Goal: Information Seeking & Learning: Check status

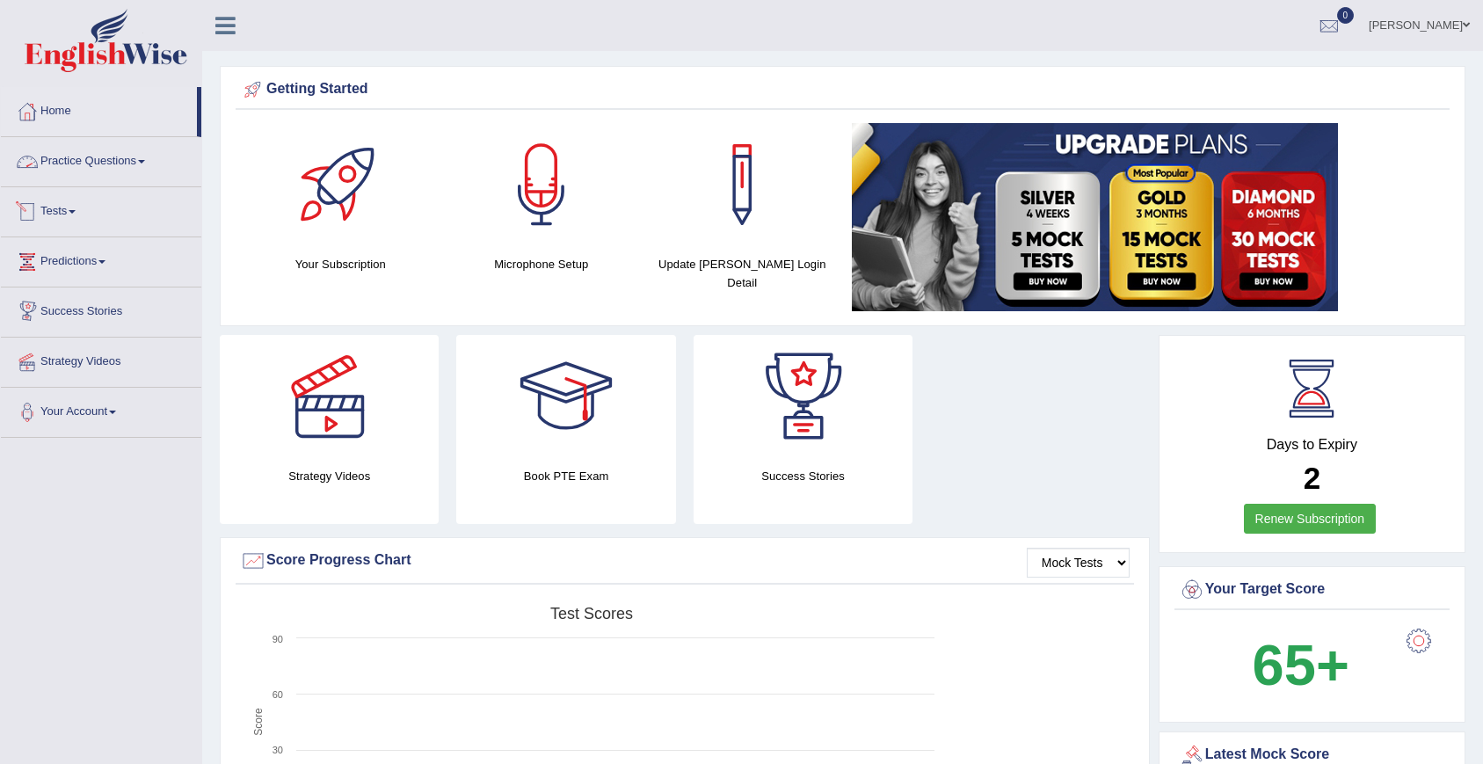
click at [77, 171] on link "Practice Questions" at bounding box center [101, 159] width 200 height 44
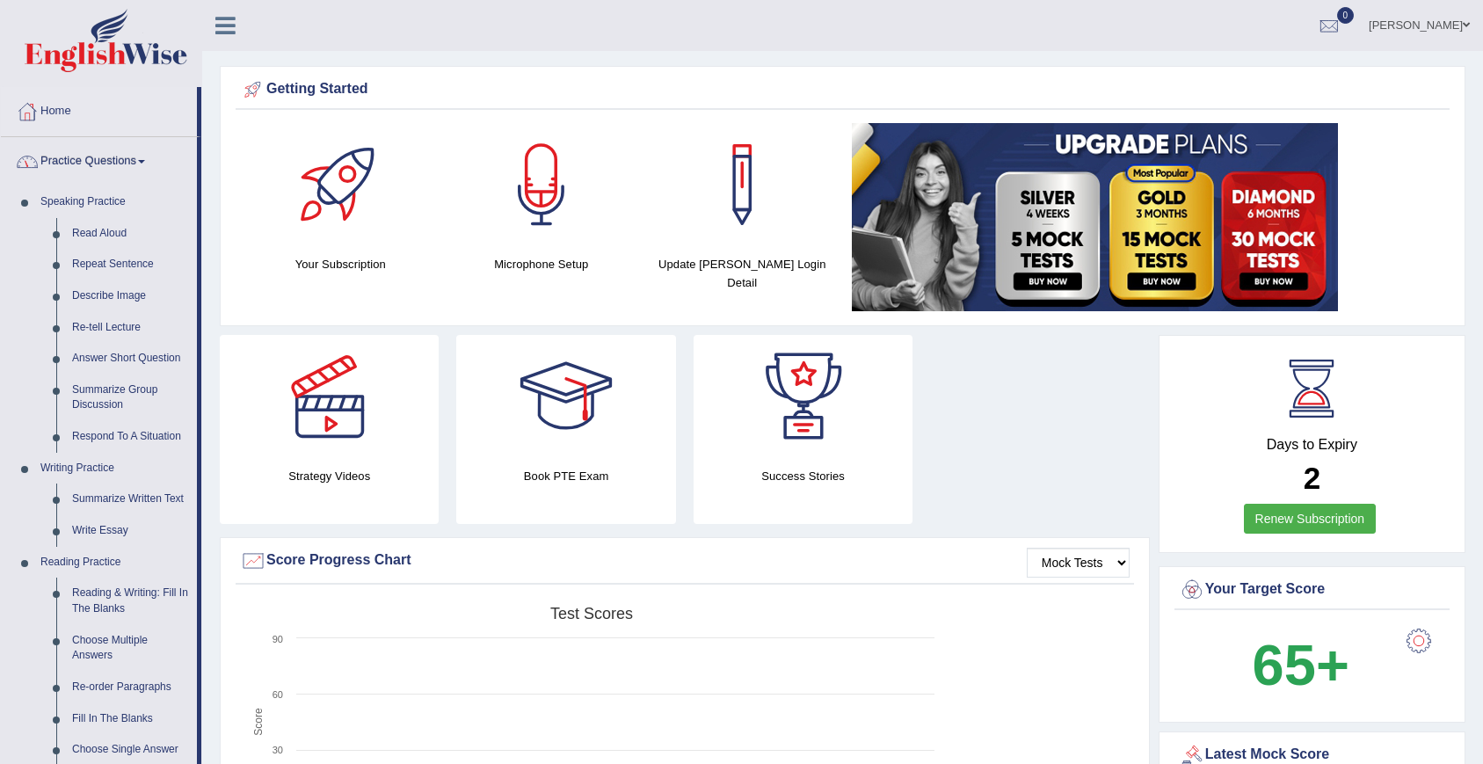
click at [104, 162] on link "Practice Questions" at bounding box center [99, 159] width 196 height 44
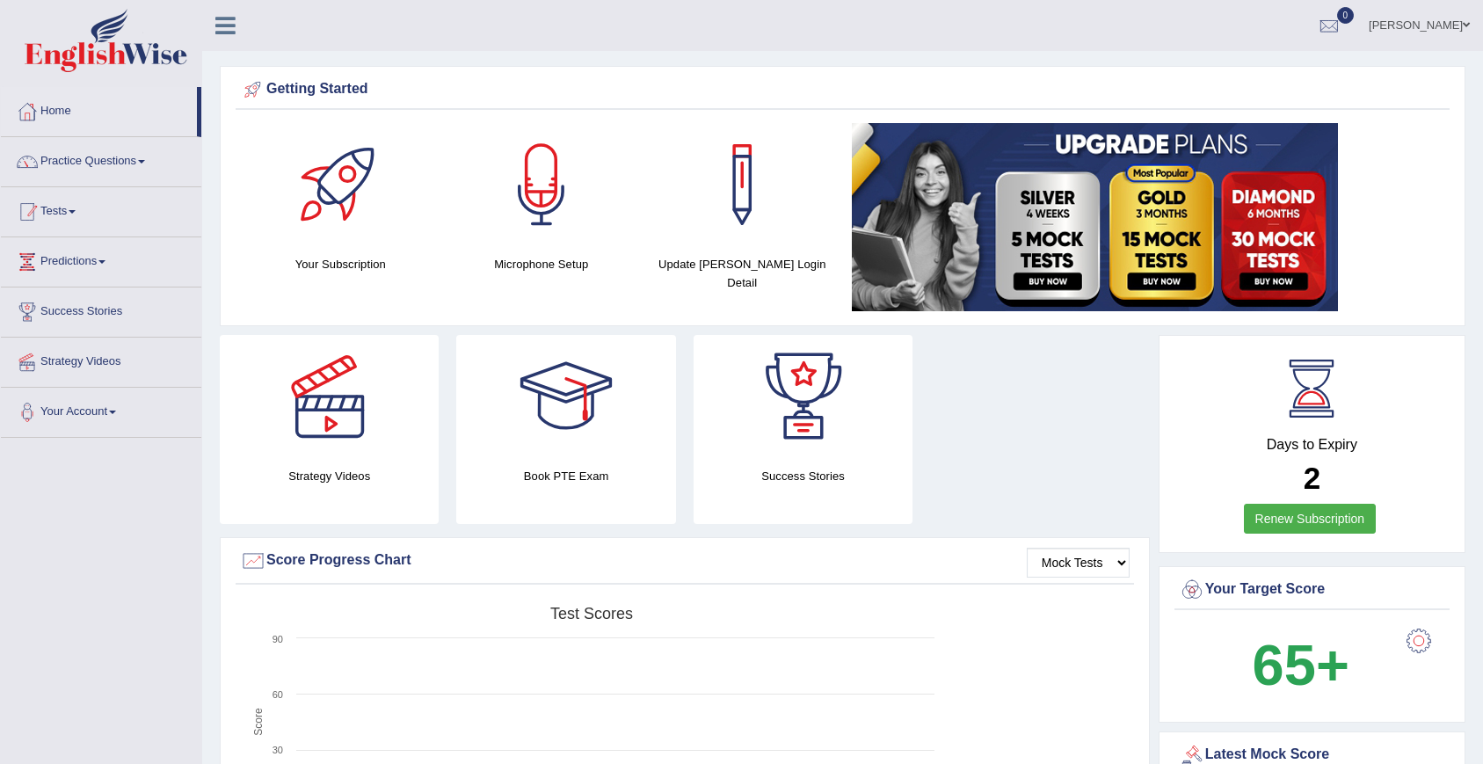
click at [72, 215] on link "Tests" at bounding box center [101, 209] width 200 height 44
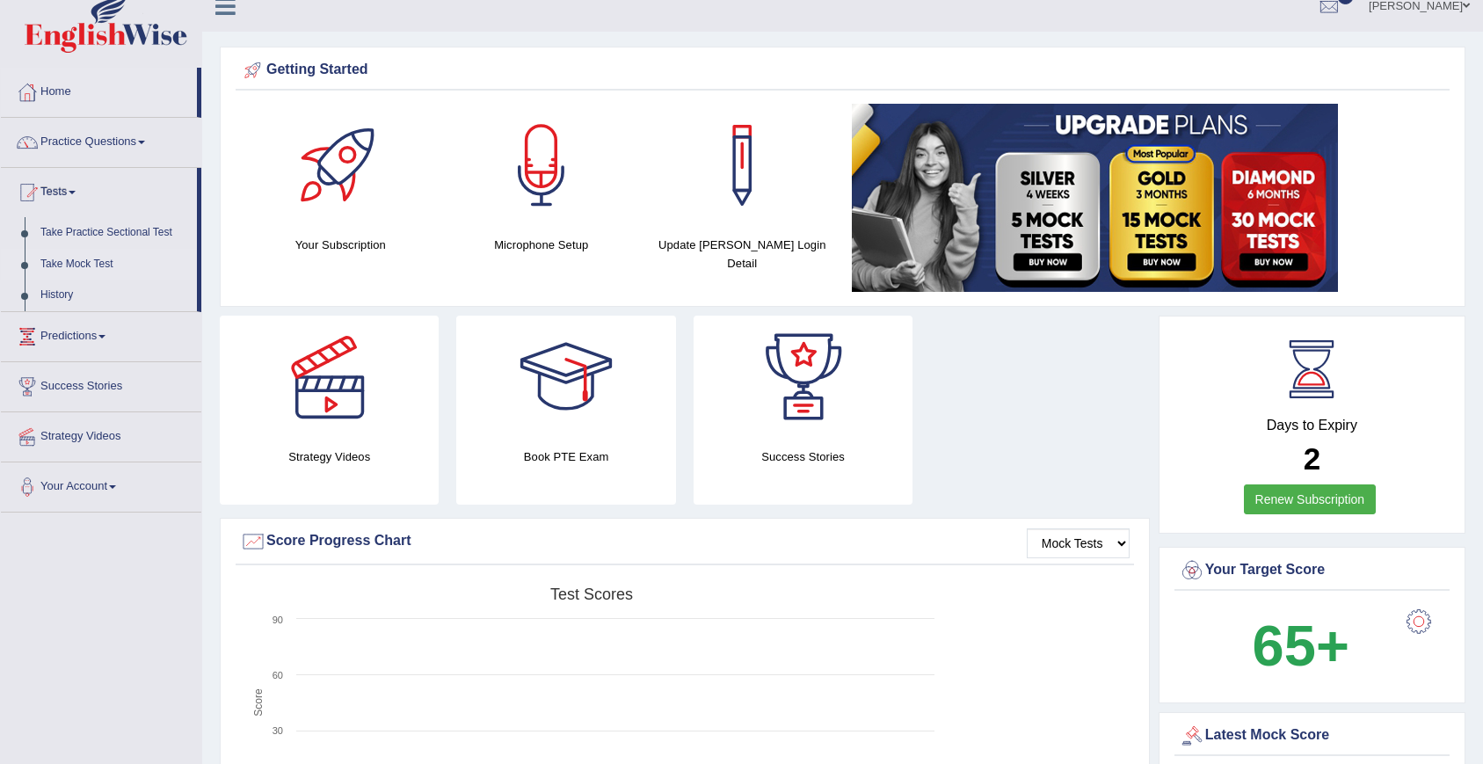
scroll to position [35, 0]
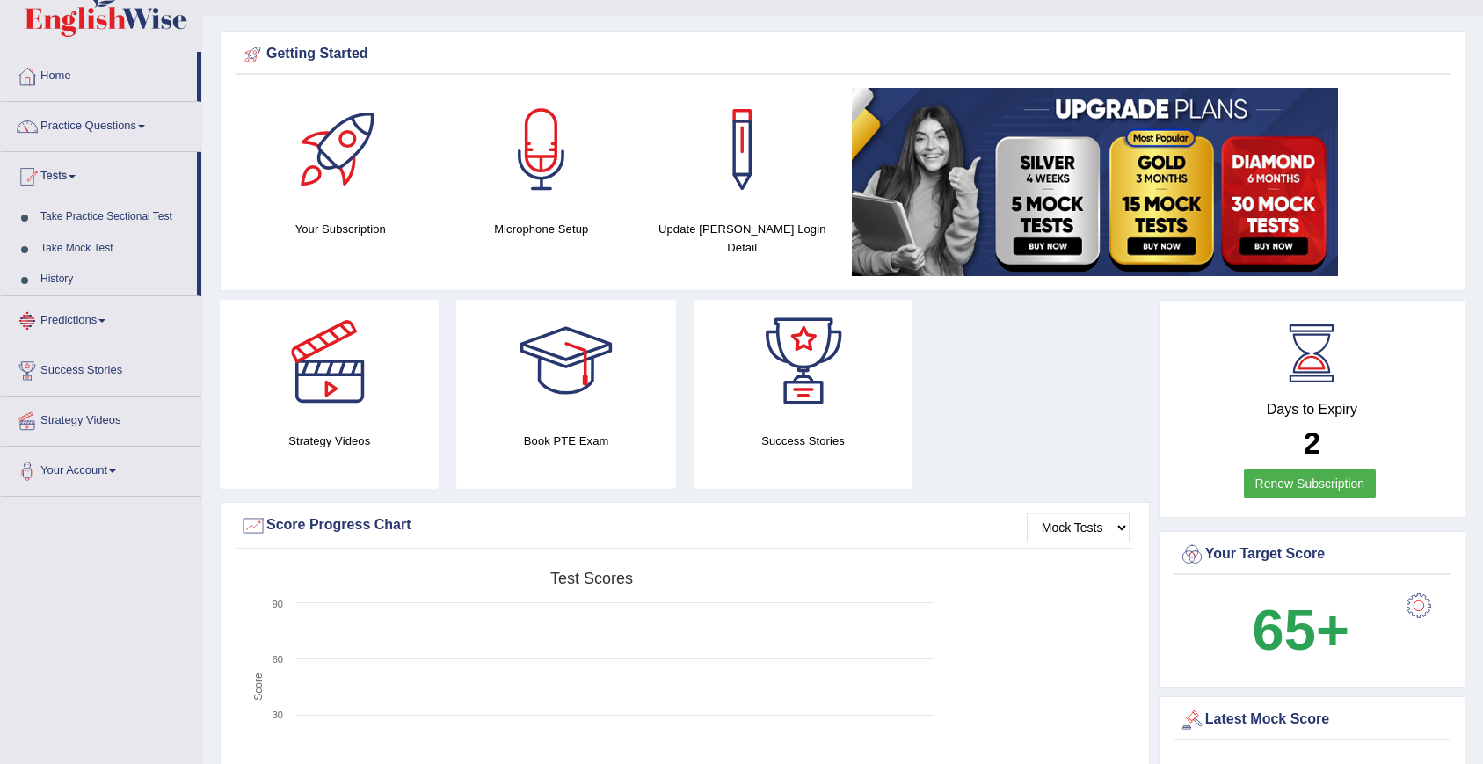
click at [98, 316] on link "Predictions" at bounding box center [101, 318] width 200 height 44
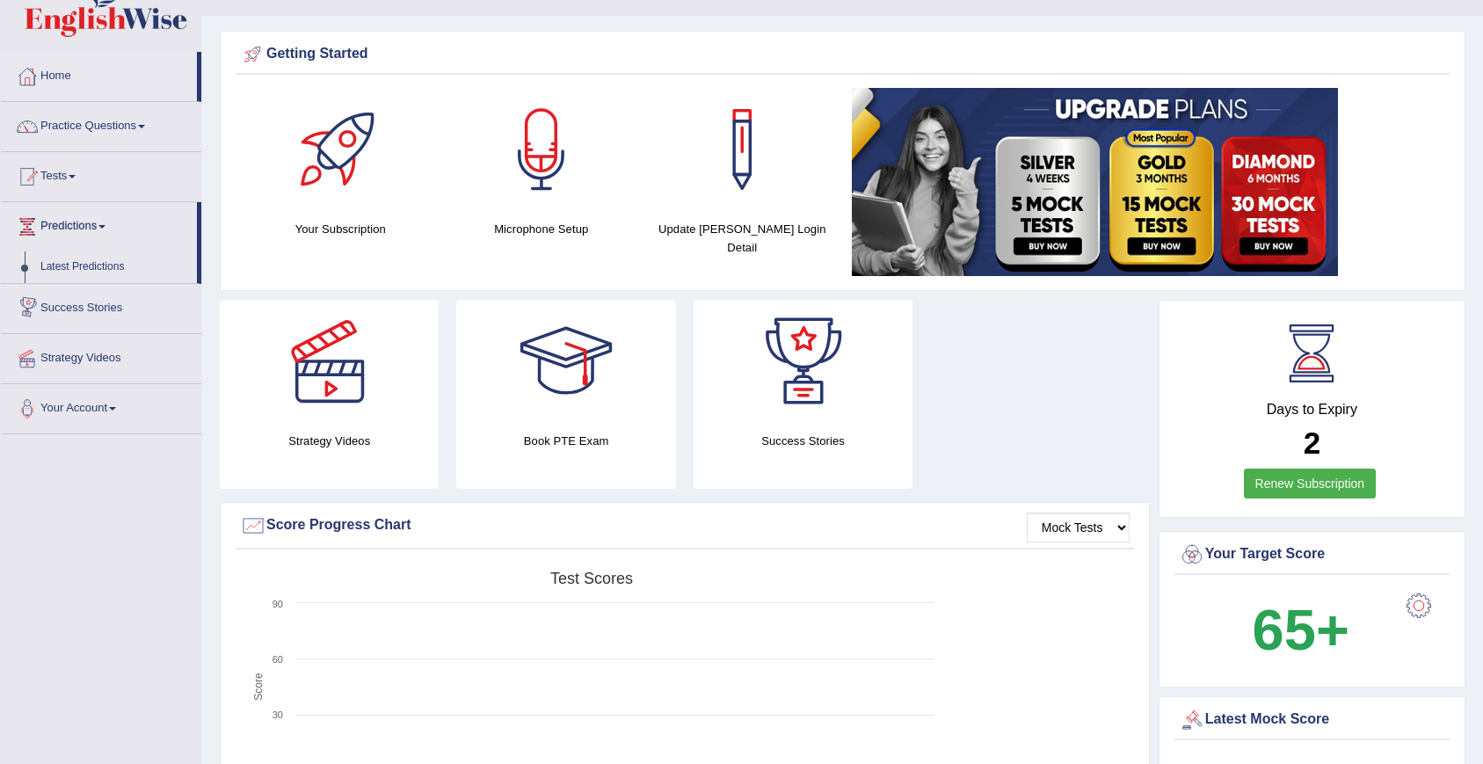
click at [69, 182] on link "Tests" at bounding box center [101, 174] width 200 height 44
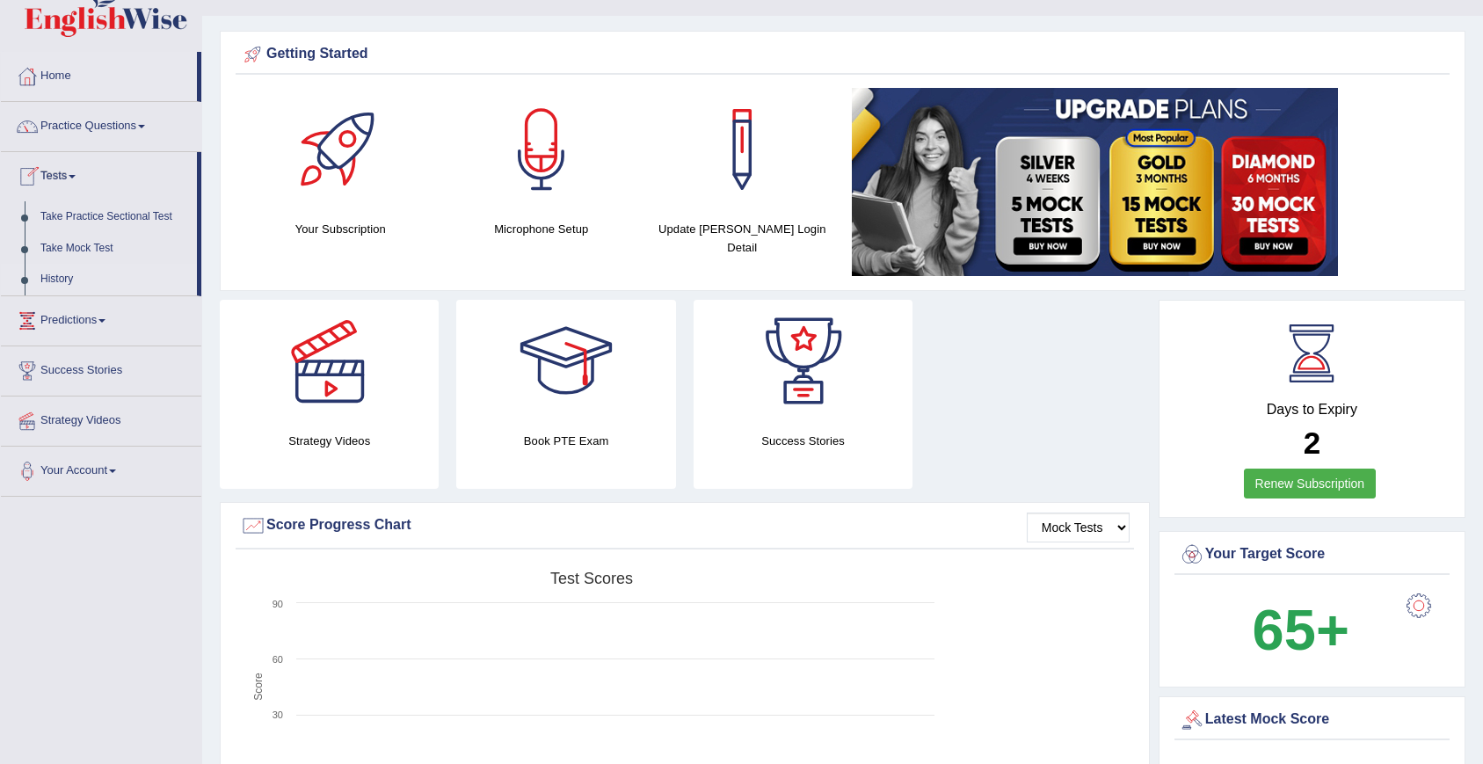
click at [64, 274] on link "History" at bounding box center [115, 280] width 164 height 32
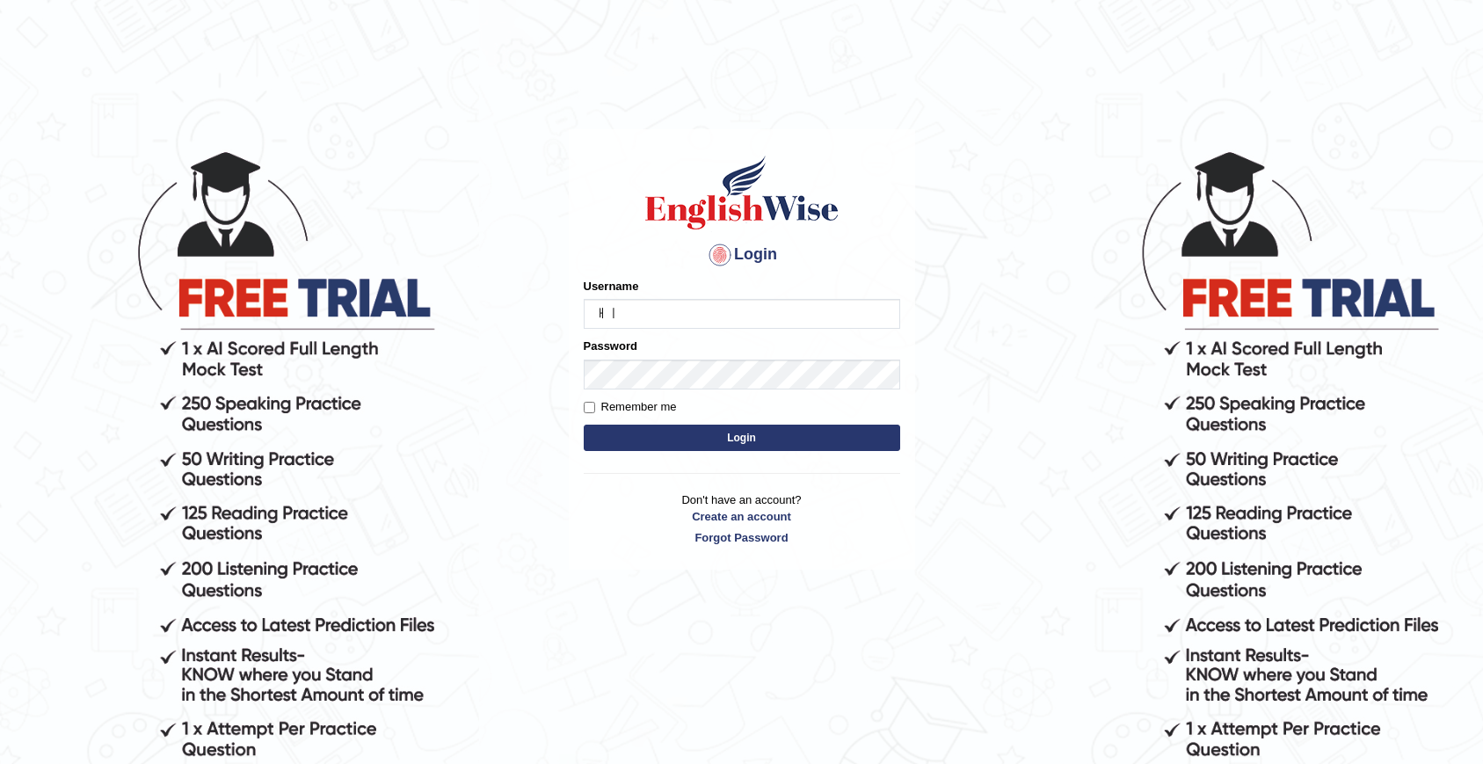
type input "ㅐ"
type input "olivert"
click at [584, 425] on button "Login" at bounding box center [742, 438] width 316 height 26
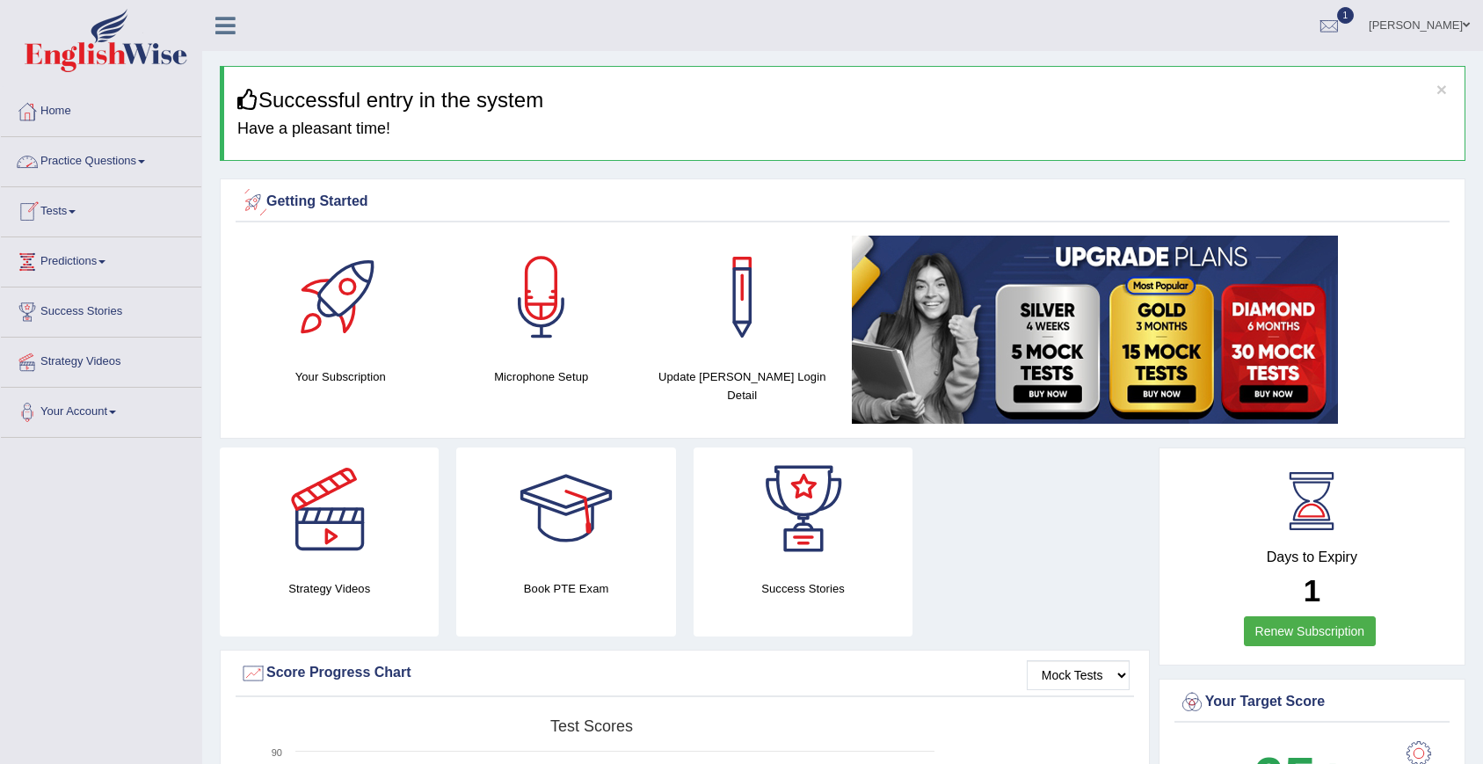
click at [127, 156] on link "Practice Questions" at bounding box center [101, 159] width 200 height 44
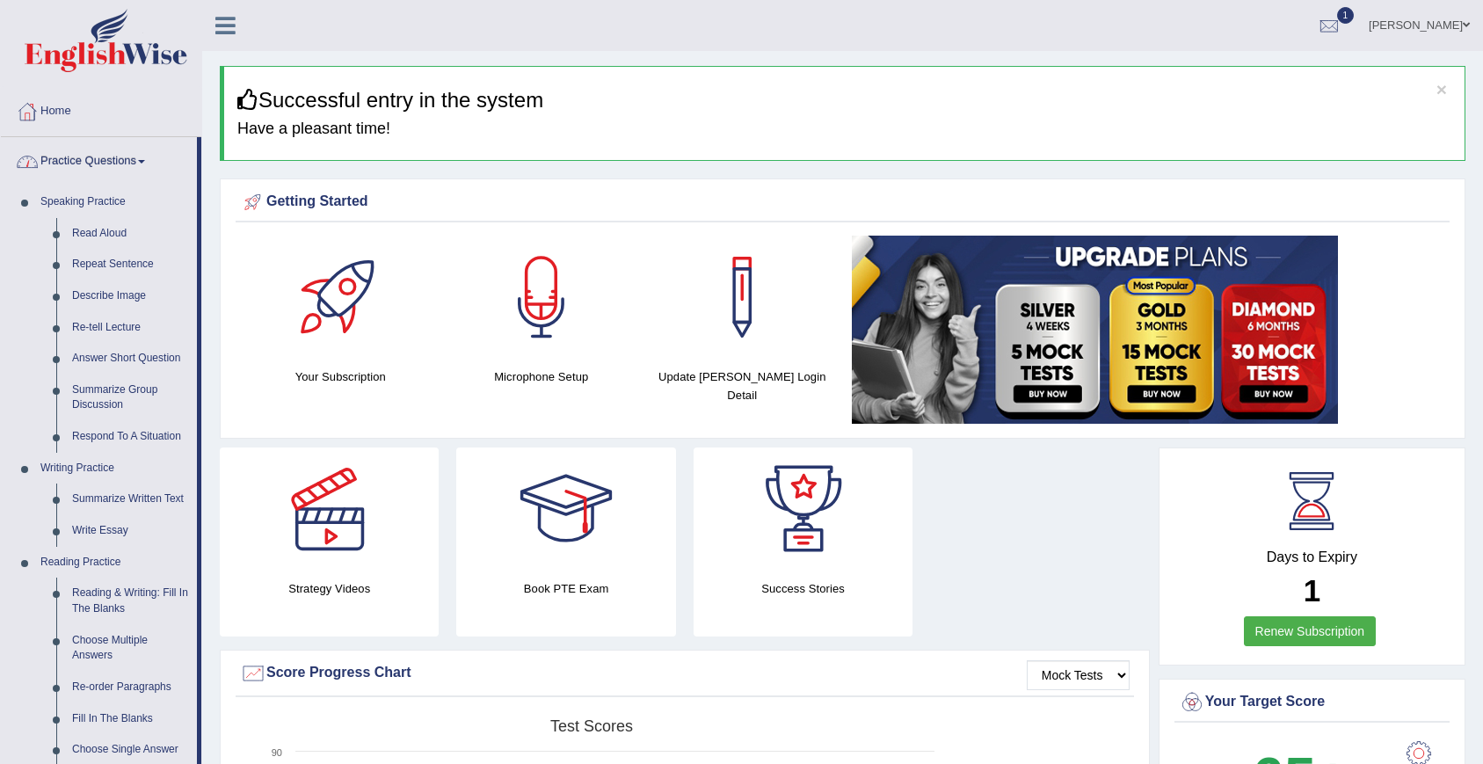
click at [123, 156] on link "Practice Questions" at bounding box center [99, 159] width 196 height 44
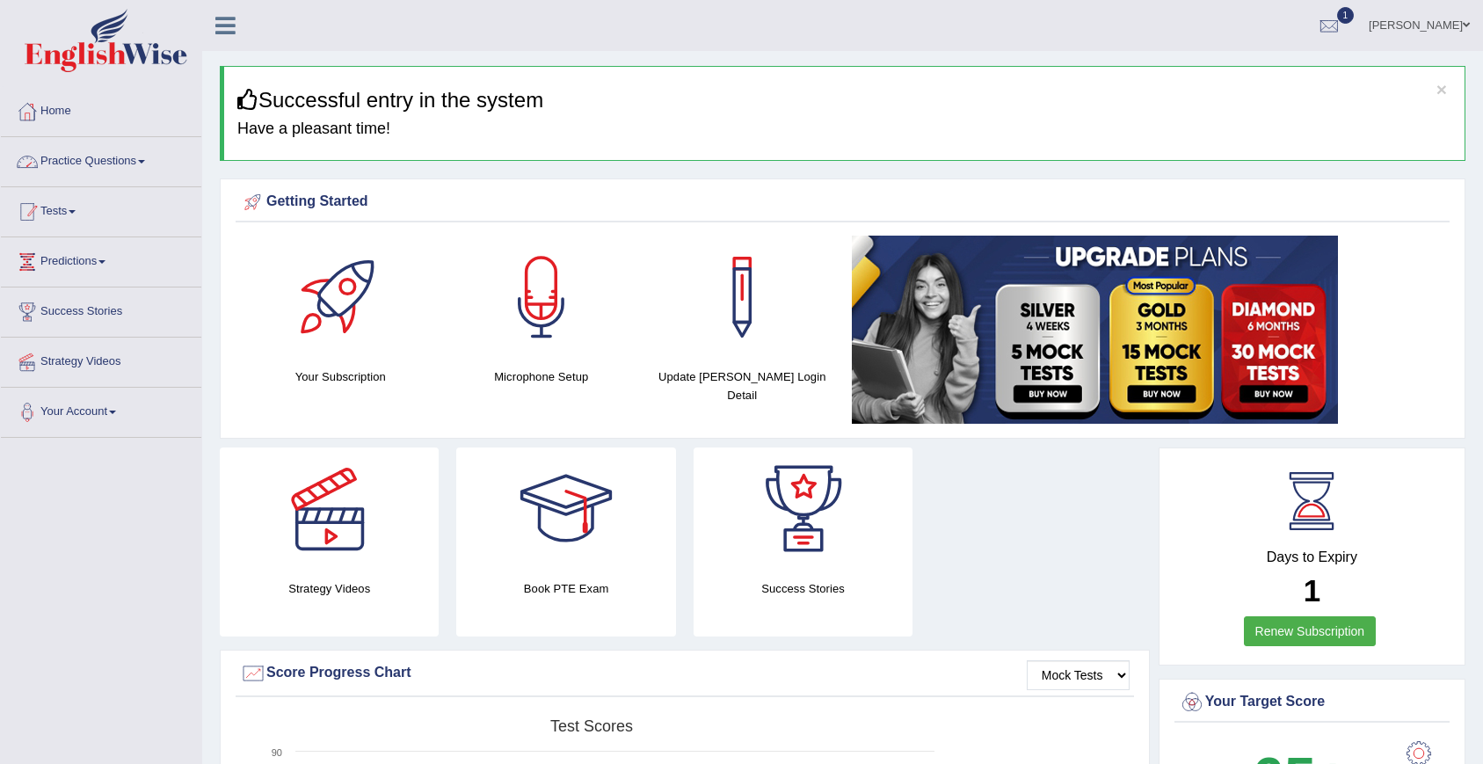
click at [84, 210] on link "Tests" at bounding box center [101, 209] width 200 height 44
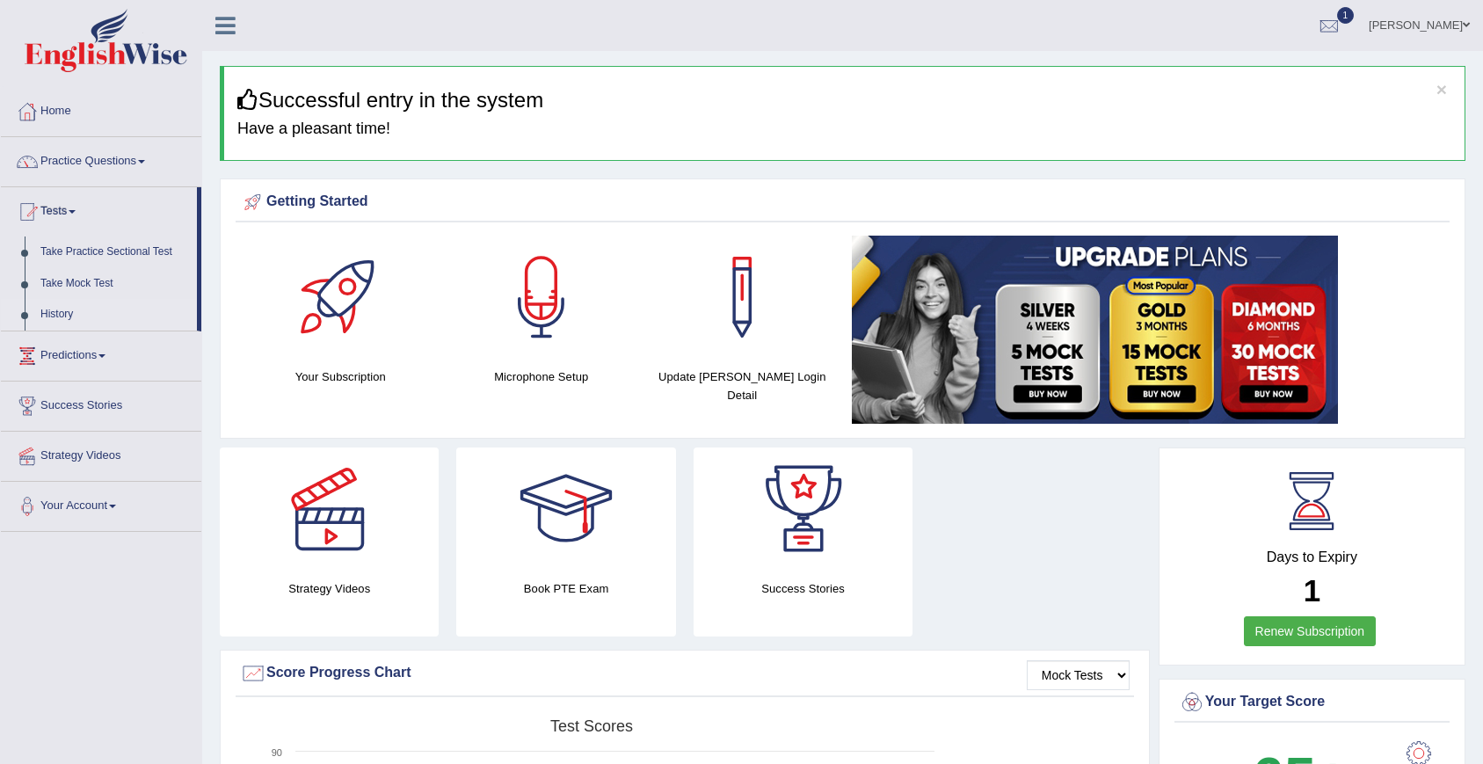
click at [66, 306] on link "History" at bounding box center [115, 315] width 164 height 32
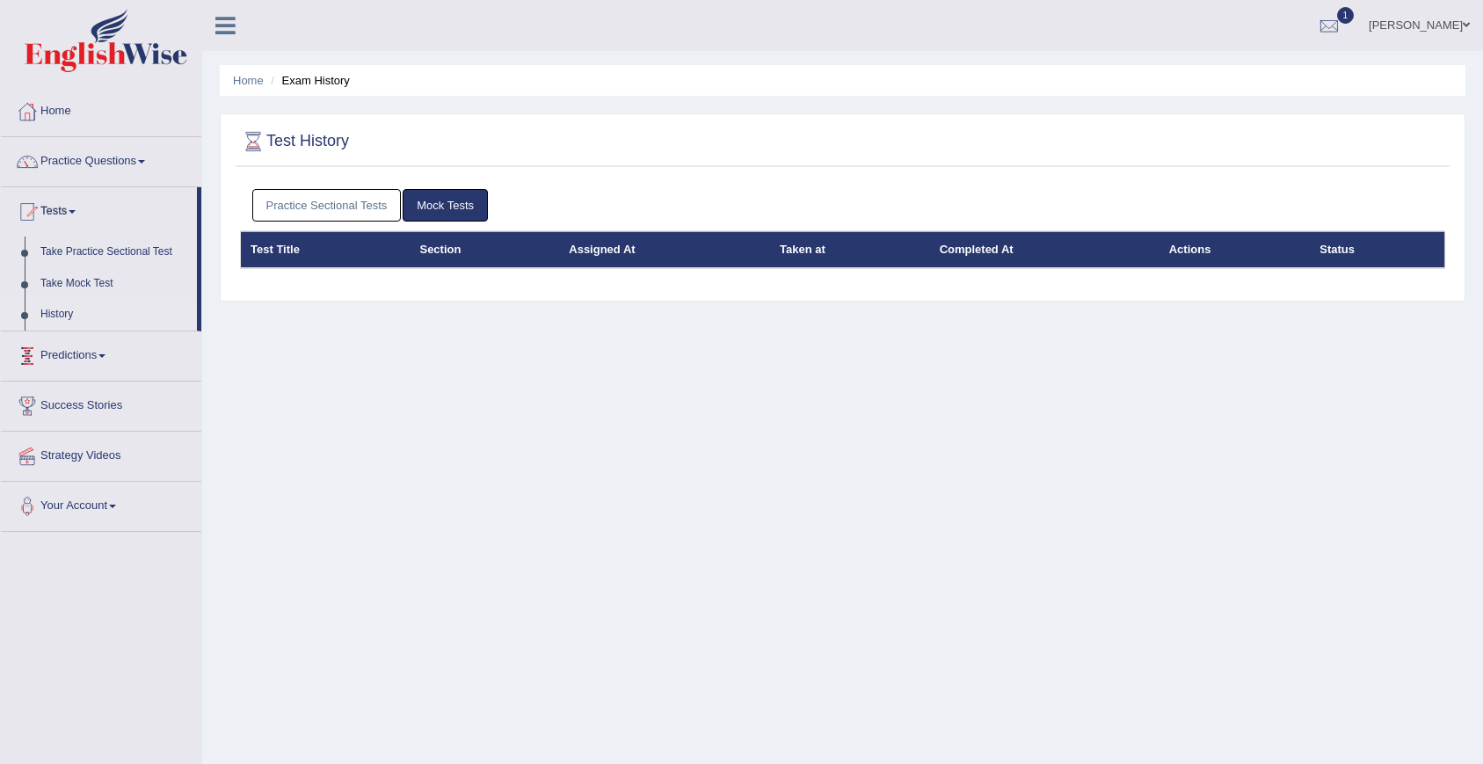
click at [371, 215] on link "Practice Sectional Tests" at bounding box center [326, 205] width 149 height 33
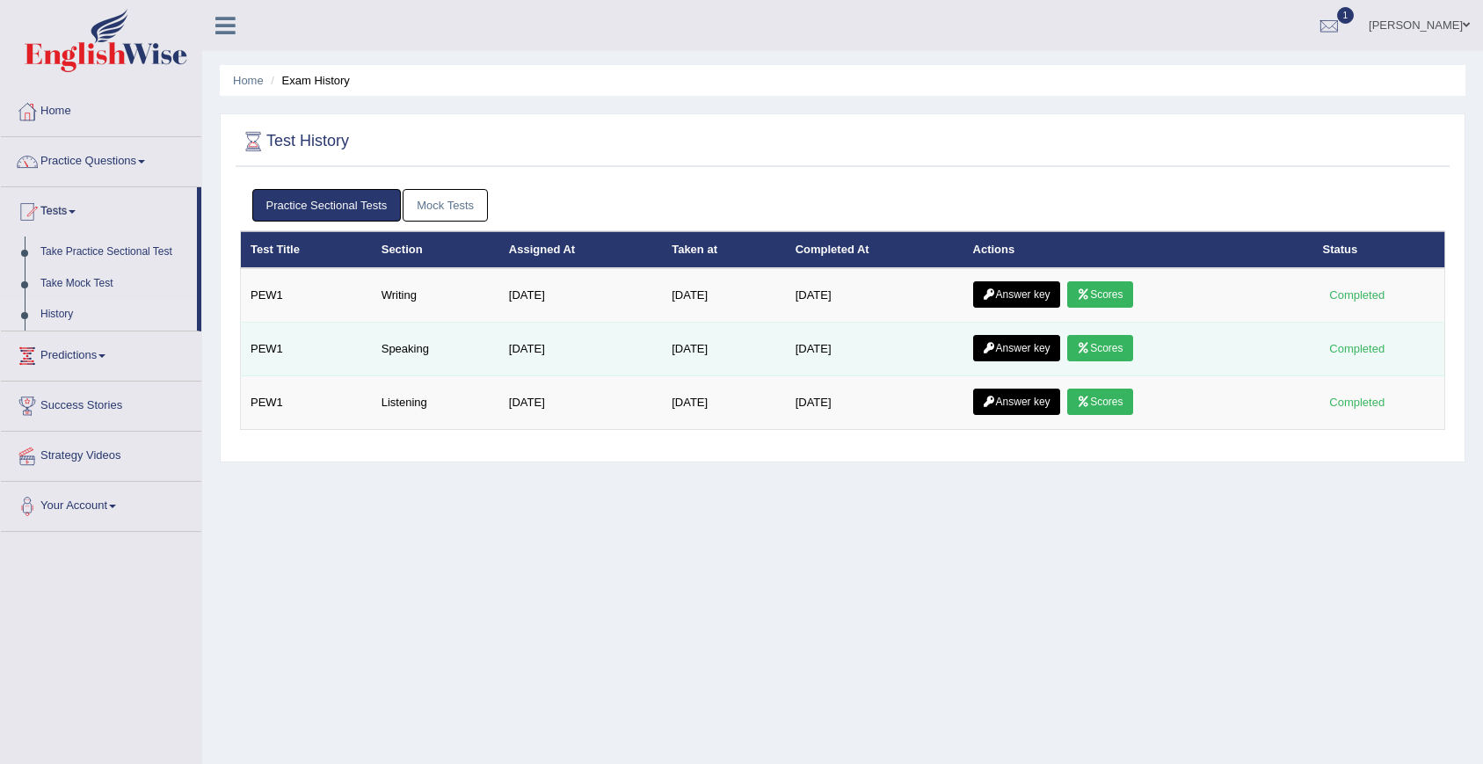
click at [1117, 353] on link "Scores" at bounding box center [1099, 348] width 65 height 26
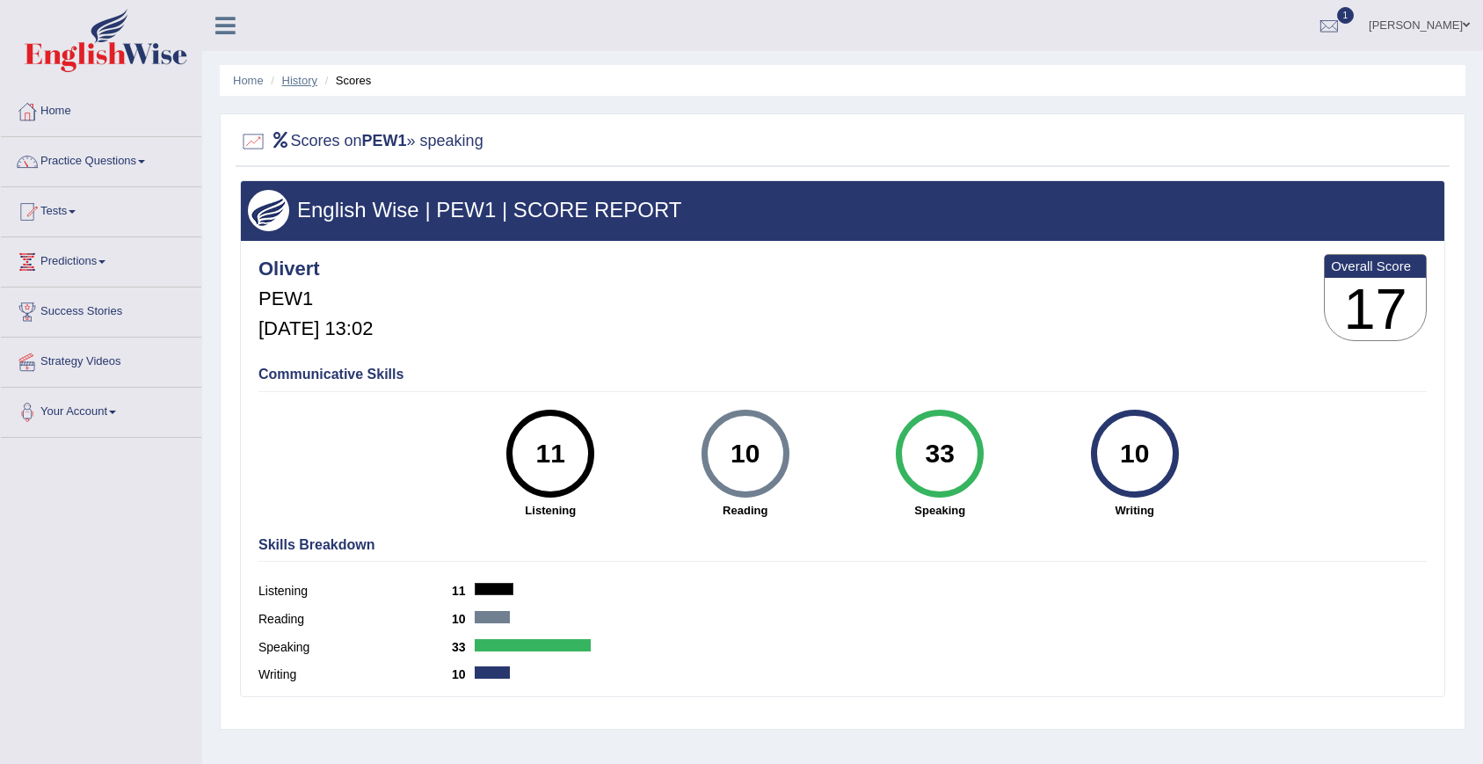
click at [305, 82] on link "History" at bounding box center [299, 80] width 35 height 13
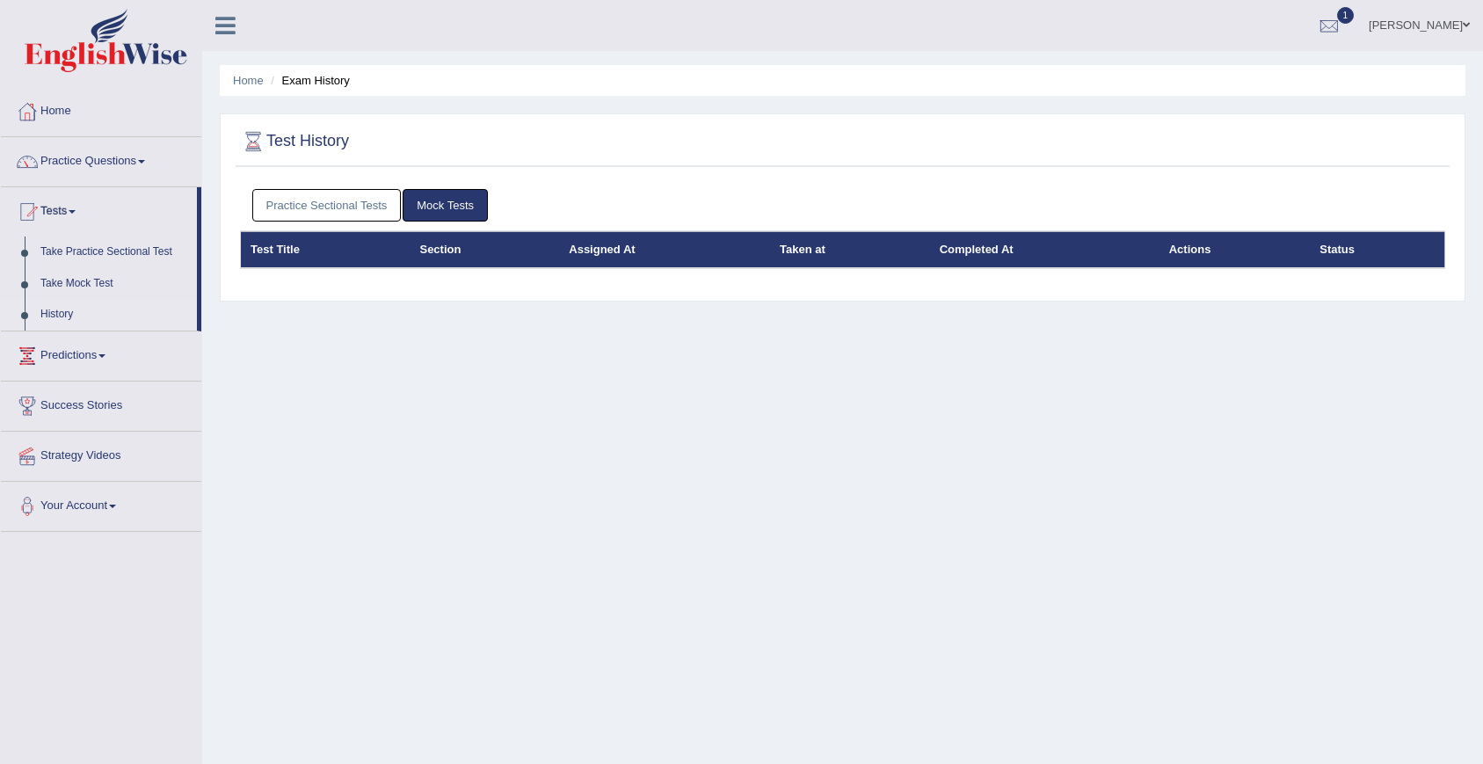
click at [324, 204] on link "Practice Sectional Tests" at bounding box center [326, 205] width 149 height 33
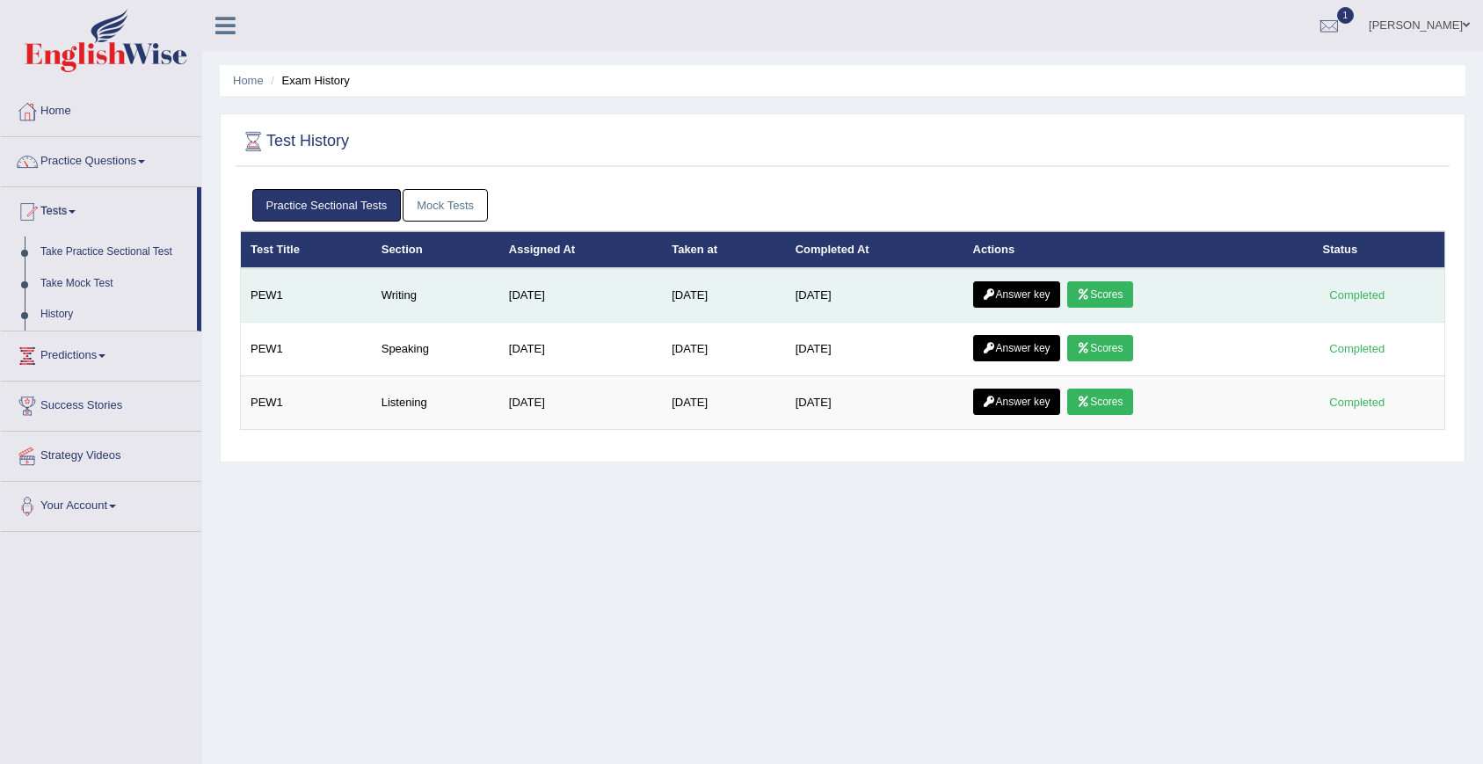
click at [1126, 296] on link "Scores" at bounding box center [1099, 294] width 65 height 26
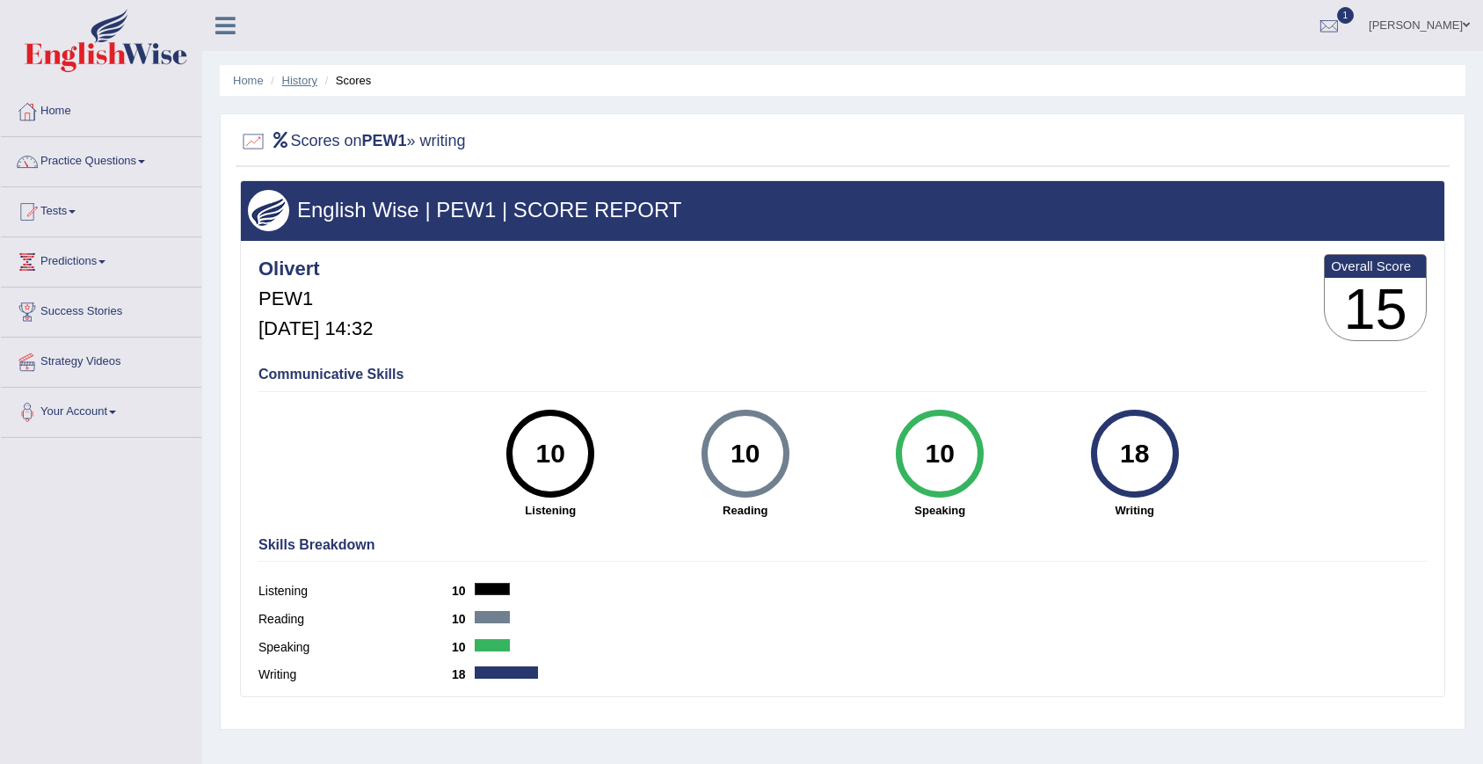
click at [295, 81] on link "History" at bounding box center [299, 80] width 35 height 13
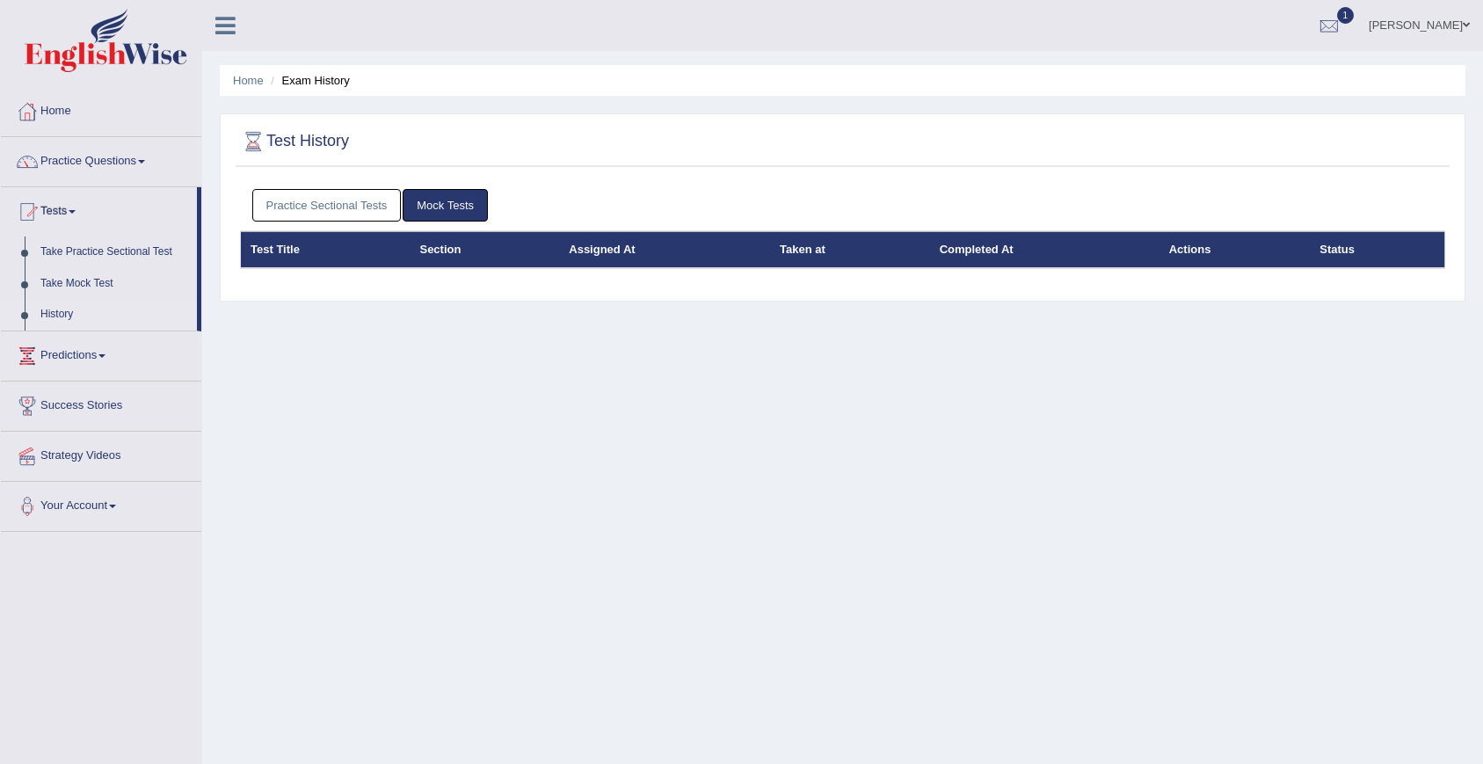
click at [374, 204] on link "Practice Sectional Tests" at bounding box center [326, 205] width 149 height 33
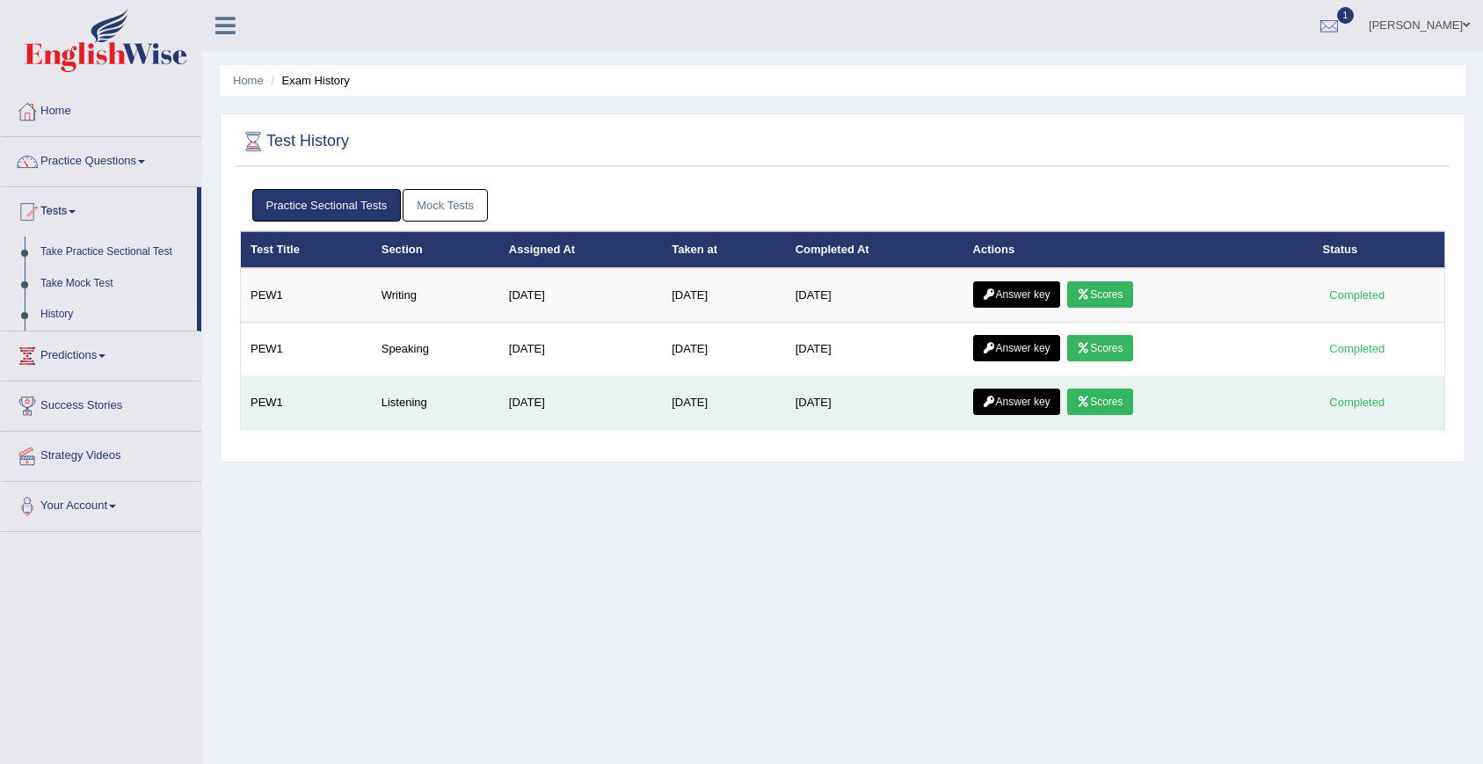
click at [1101, 409] on link "Scores" at bounding box center [1099, 401] width 65 height 26
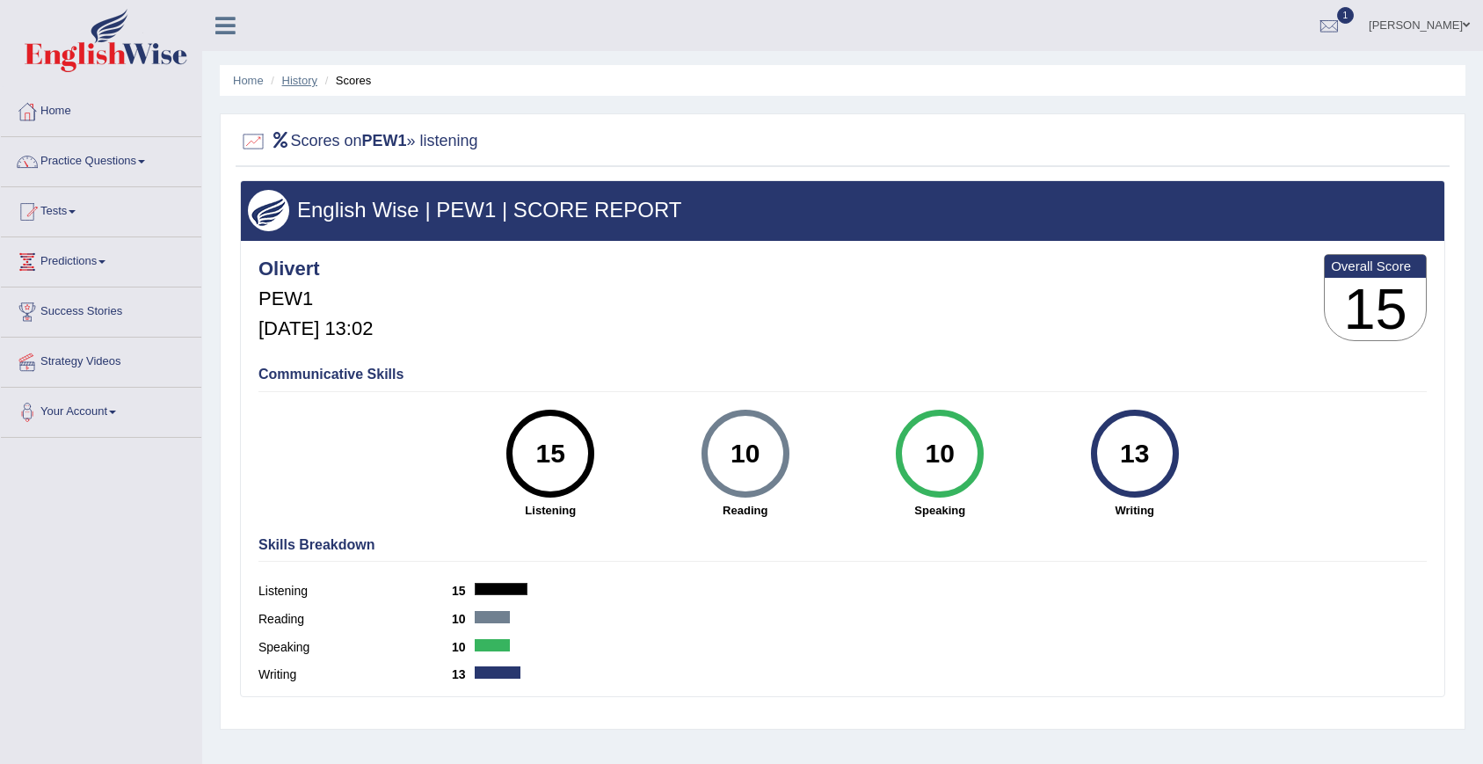
click at [293, 77] on link "History" at bounding box center [299, 80] width 35 height 13
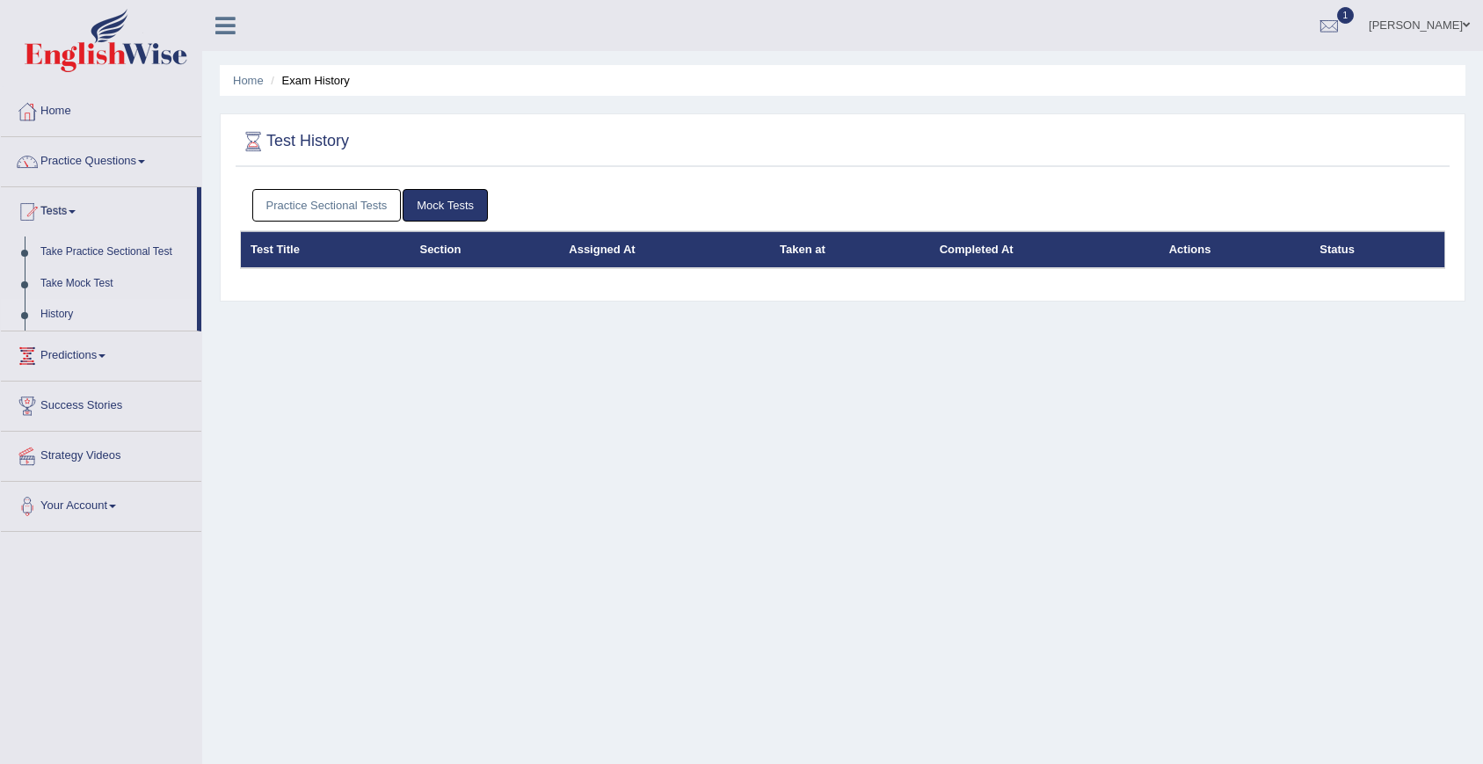
click at [366, 207] on link "Practice Sectional Tests" at bounding box center [326, 205] width 149 height 33
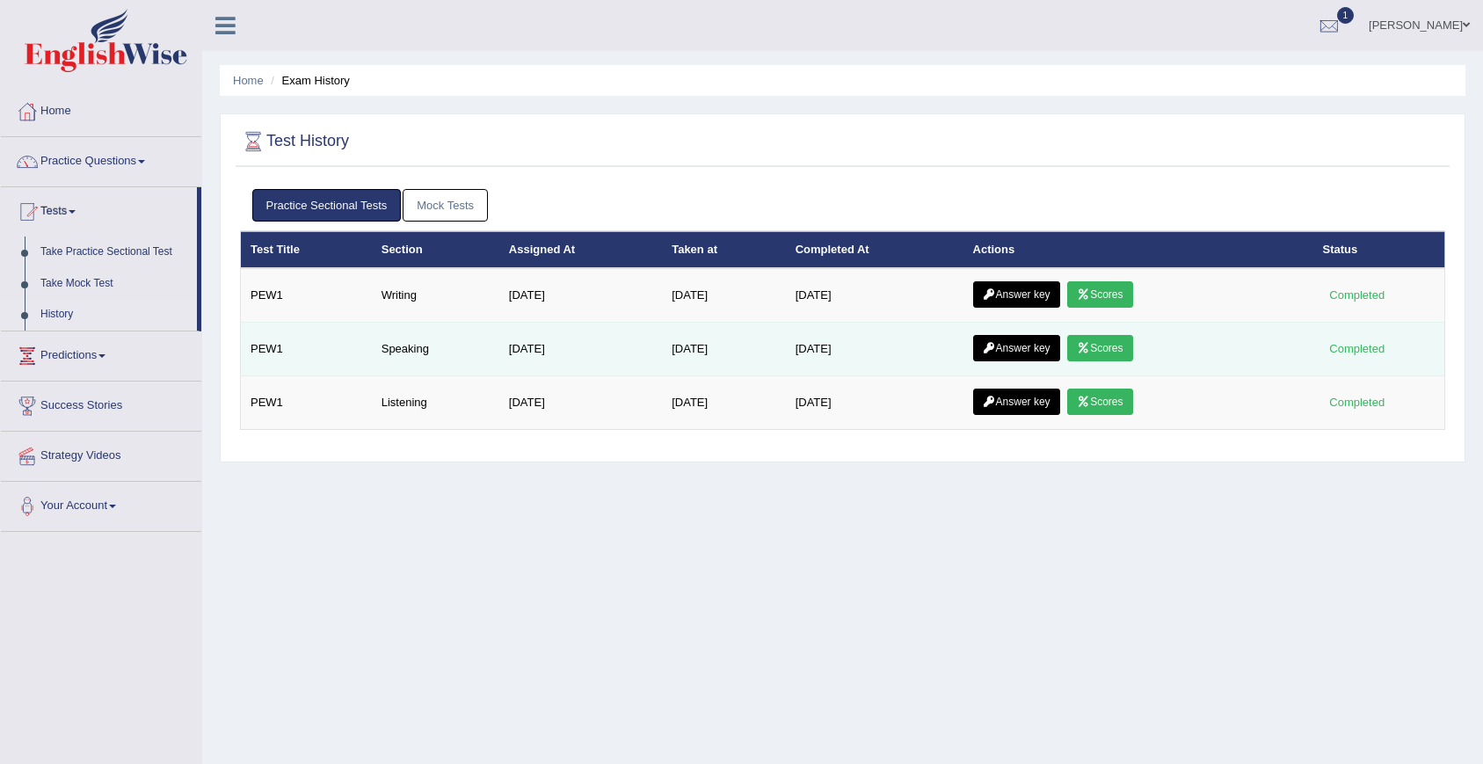
click at [1112, 350] on link "Scores" at bounding box center [1099, 348] width 65 height 26
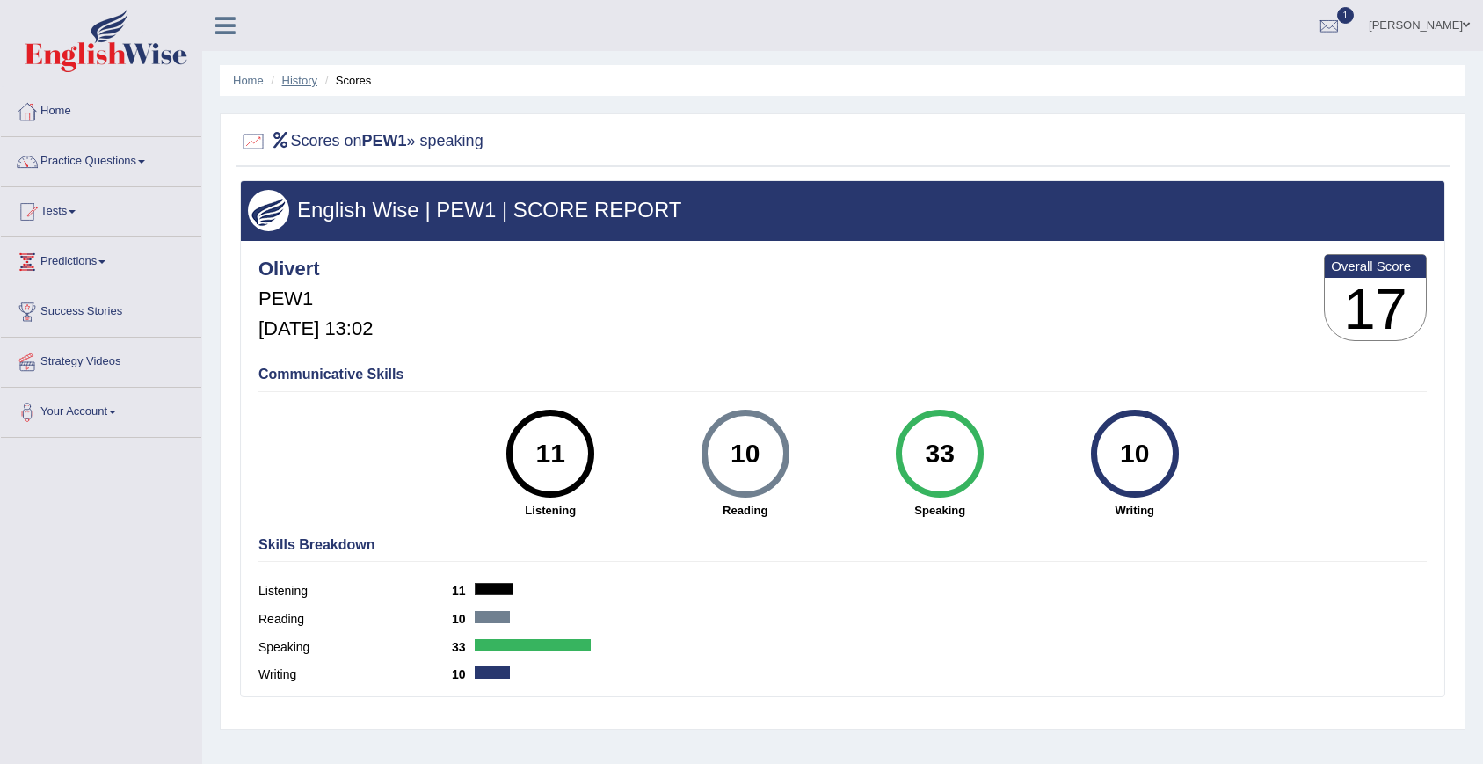
click at [306, 82] on link "History" at bounding box center [299, 80] width 35 height 13
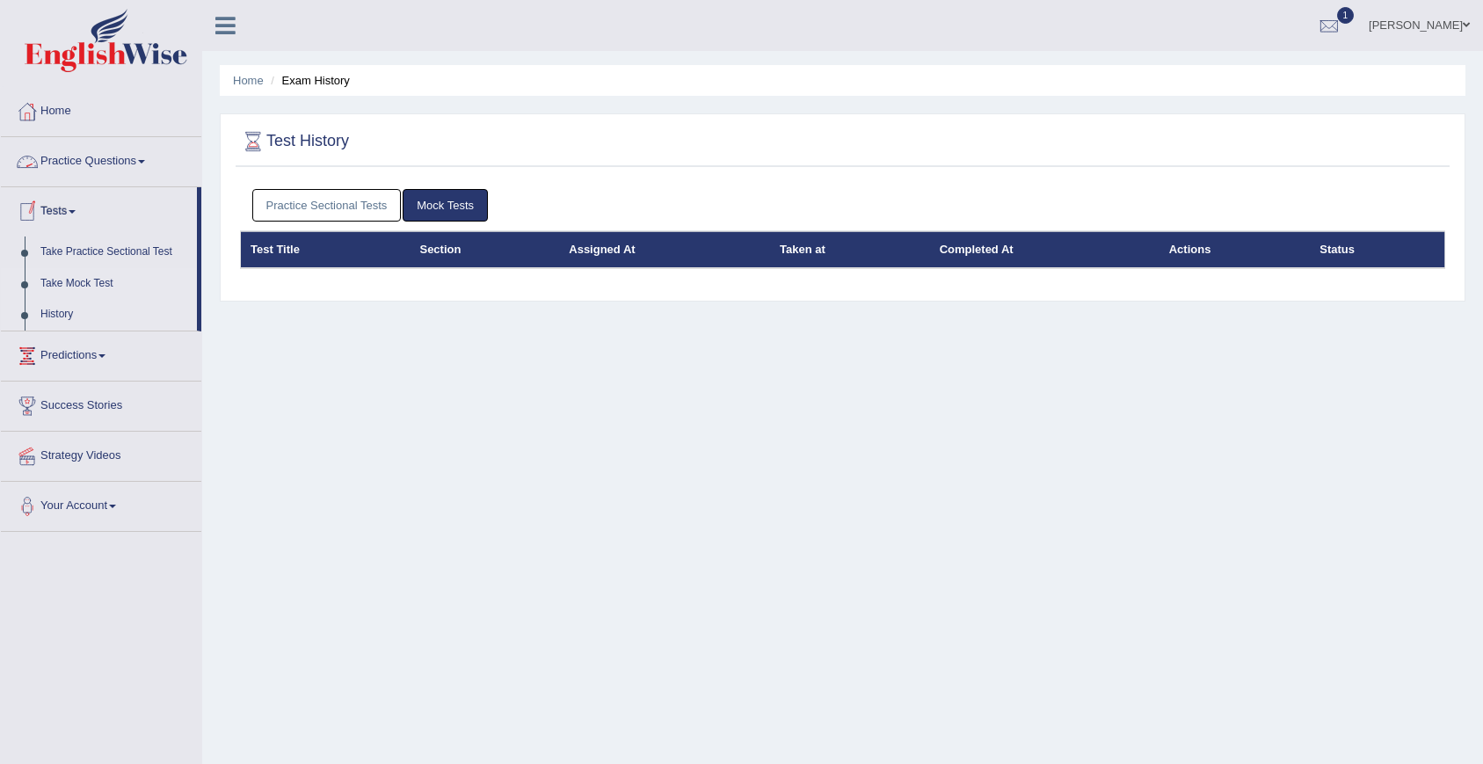
click at [98, 282] on link "Take Mock Test" at bounding box center [115, 284] width 164 height 32
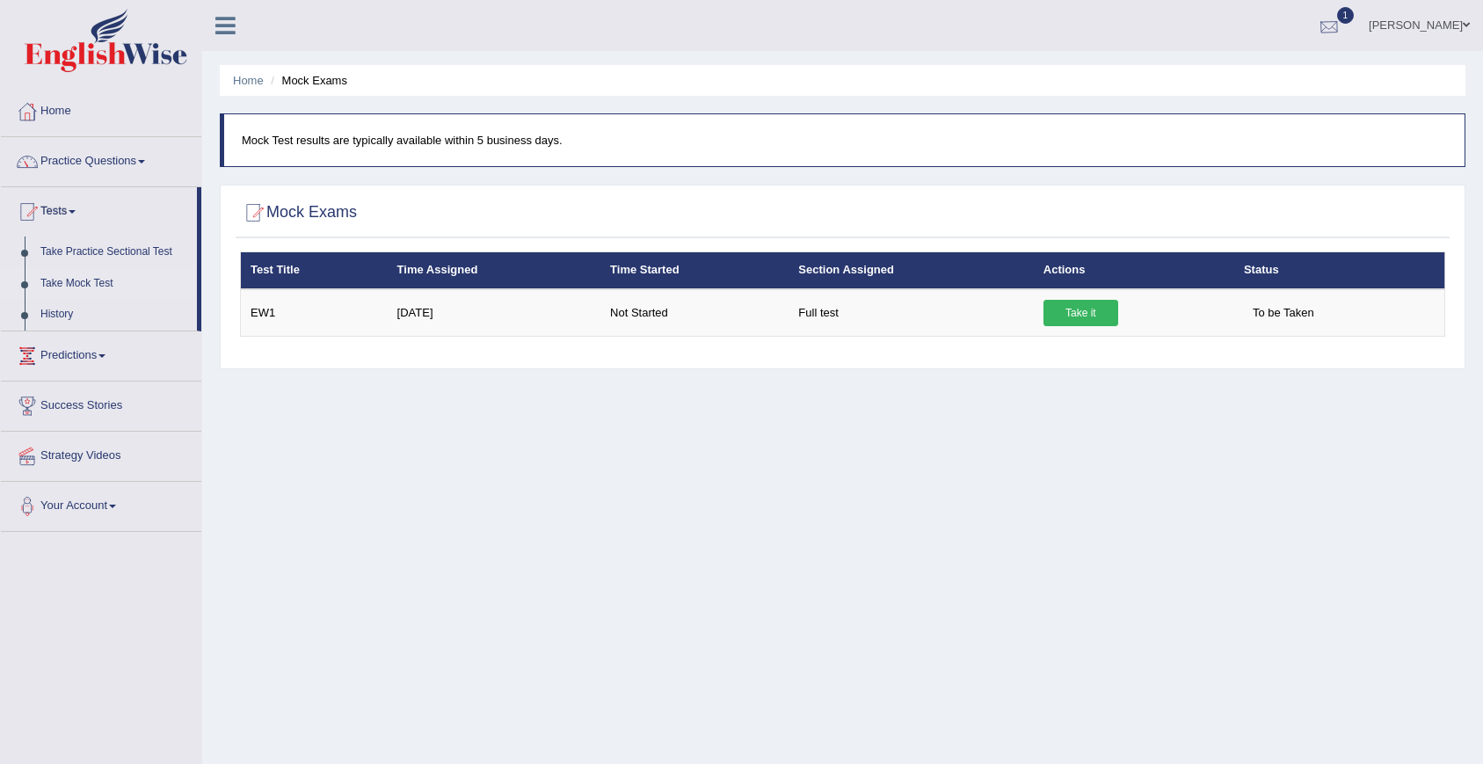
click at [1342, 25] on div at bounding box center [1329, 26] width 26 height 26
click at [1119, 47] on ul "oliver Toggle navigation Username: olivert Access Type: Online Subscription: De…" at bounding box center [1034, 25] width 897 height 50
click at [1342, 33] on div at bounding box center [1329, 26] width 26 height 26
click at [867, 178] on div "Home Mock Exams Mock Test results are typically available within 5 business day…" at bounding box center [842, 439] width 1281 height 879
click at [121, 258] on link "Take Practice Sectional Test" at bounding box center [115, 252] width 164 height 32
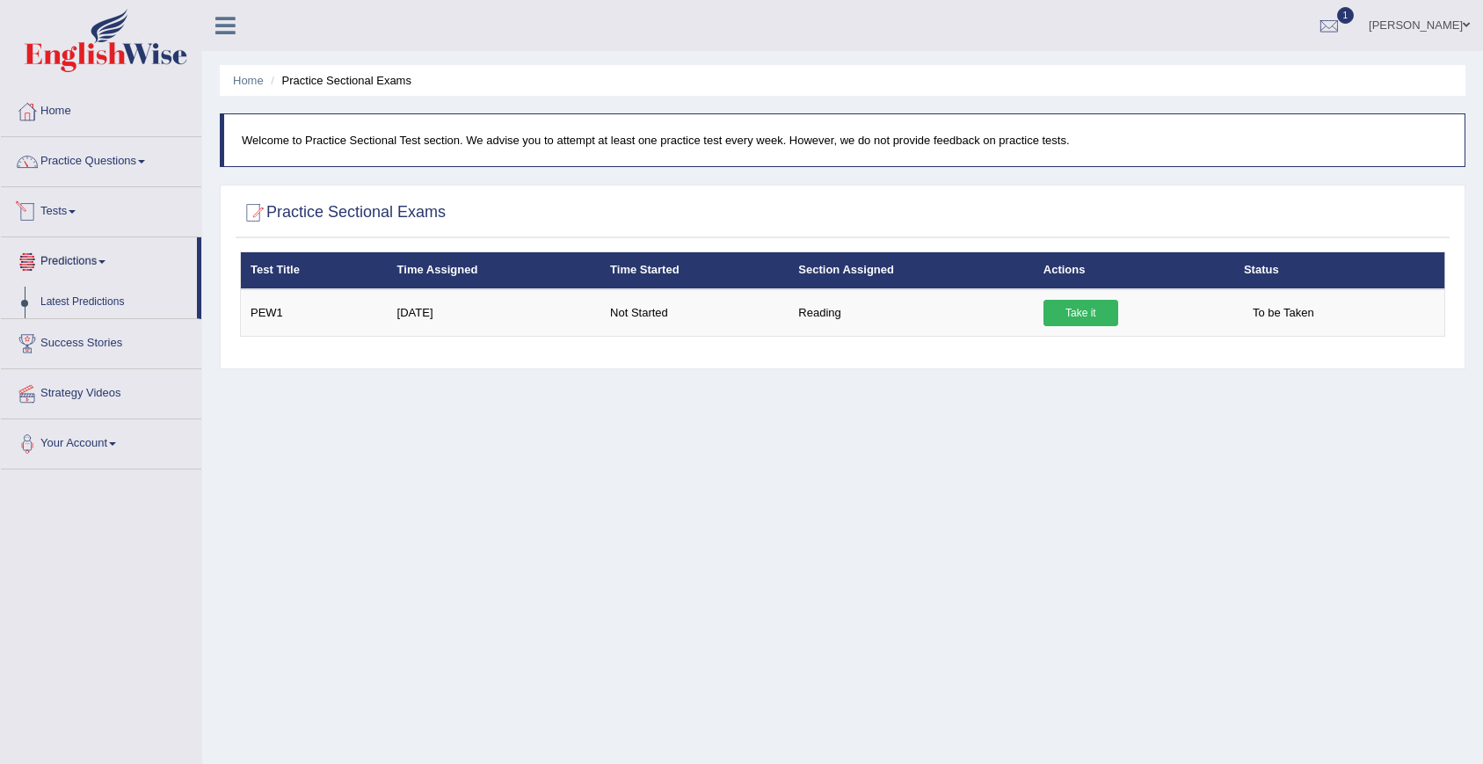
click at [118, 225] on link "Tests" at bounding box center [101, 209] width 200 height 44
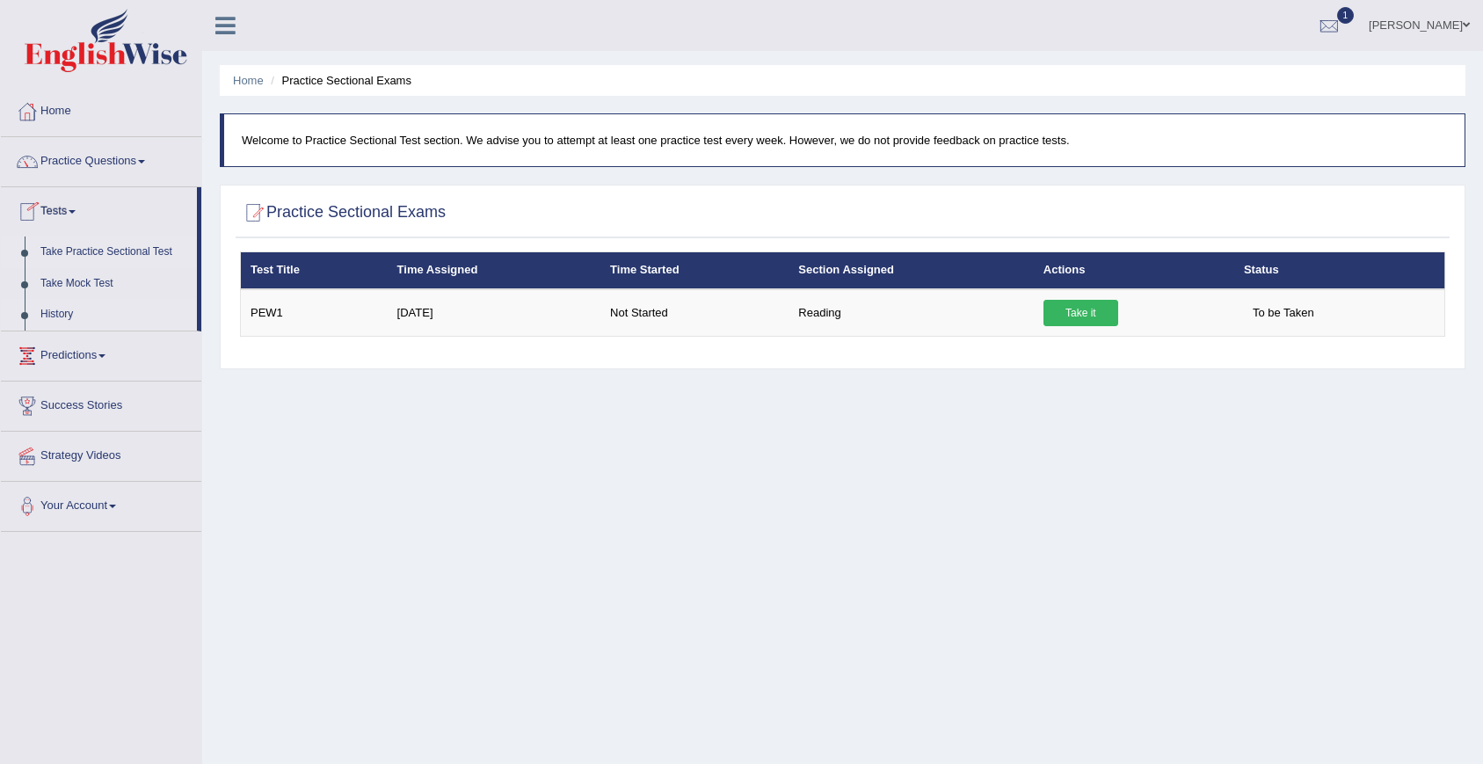
click at [79, 313] on link "History" at bounding box center [115, 315] width 164 height 32
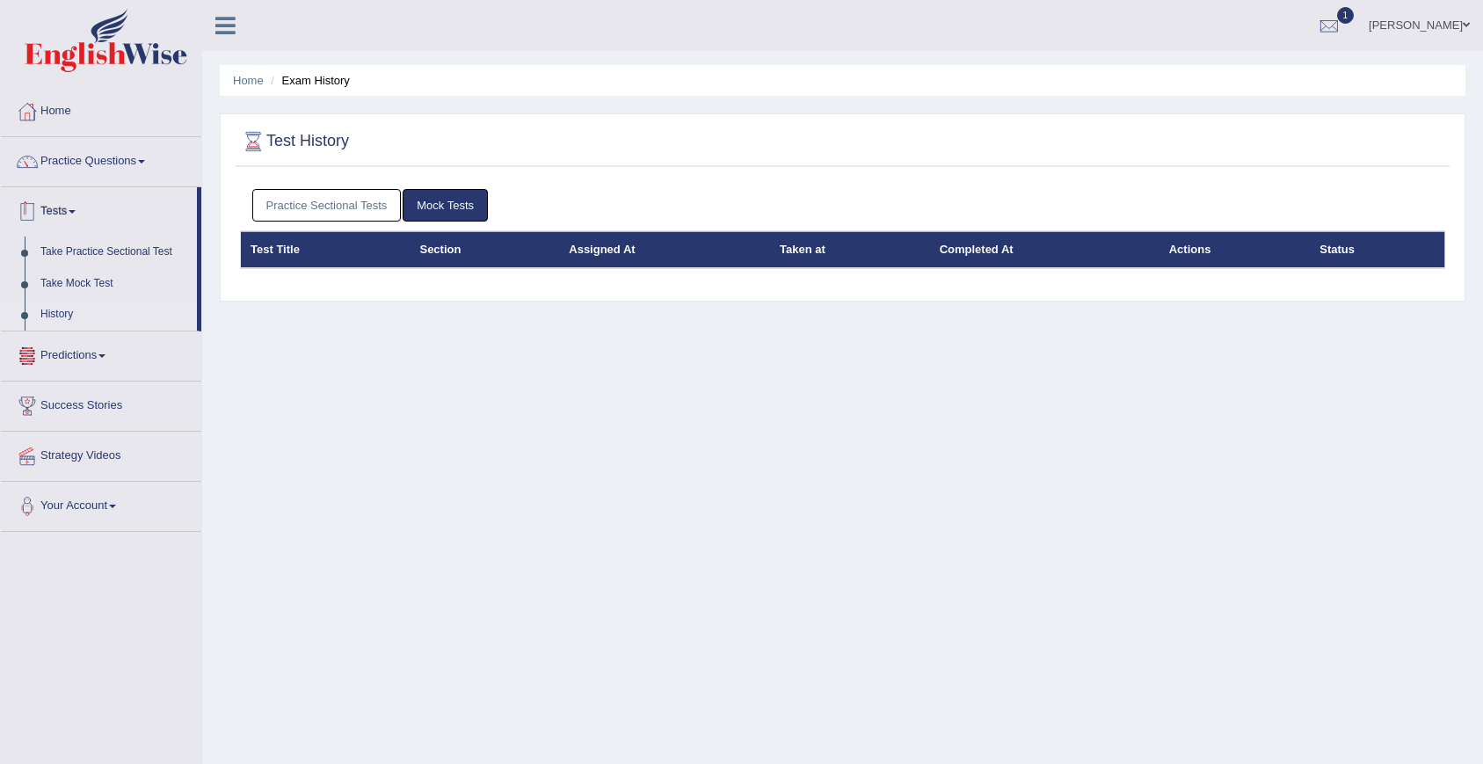
click at [335, 204] on link "Practice Sectional Tests" at bounding box center [326, 205] width 149 height 33
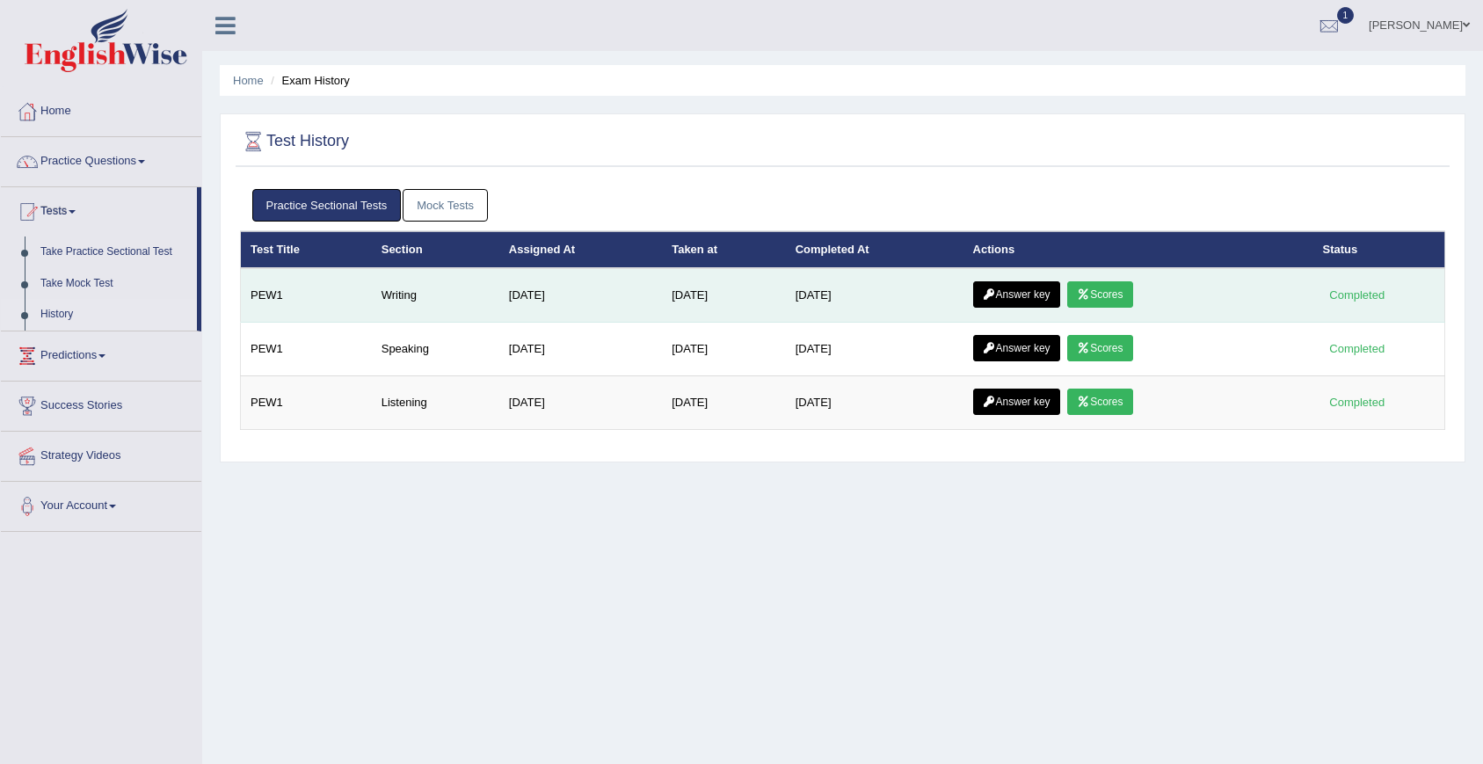
click at [1130, 291] on link "Scores" at bounding box center [1099, 294] width 65 height 26
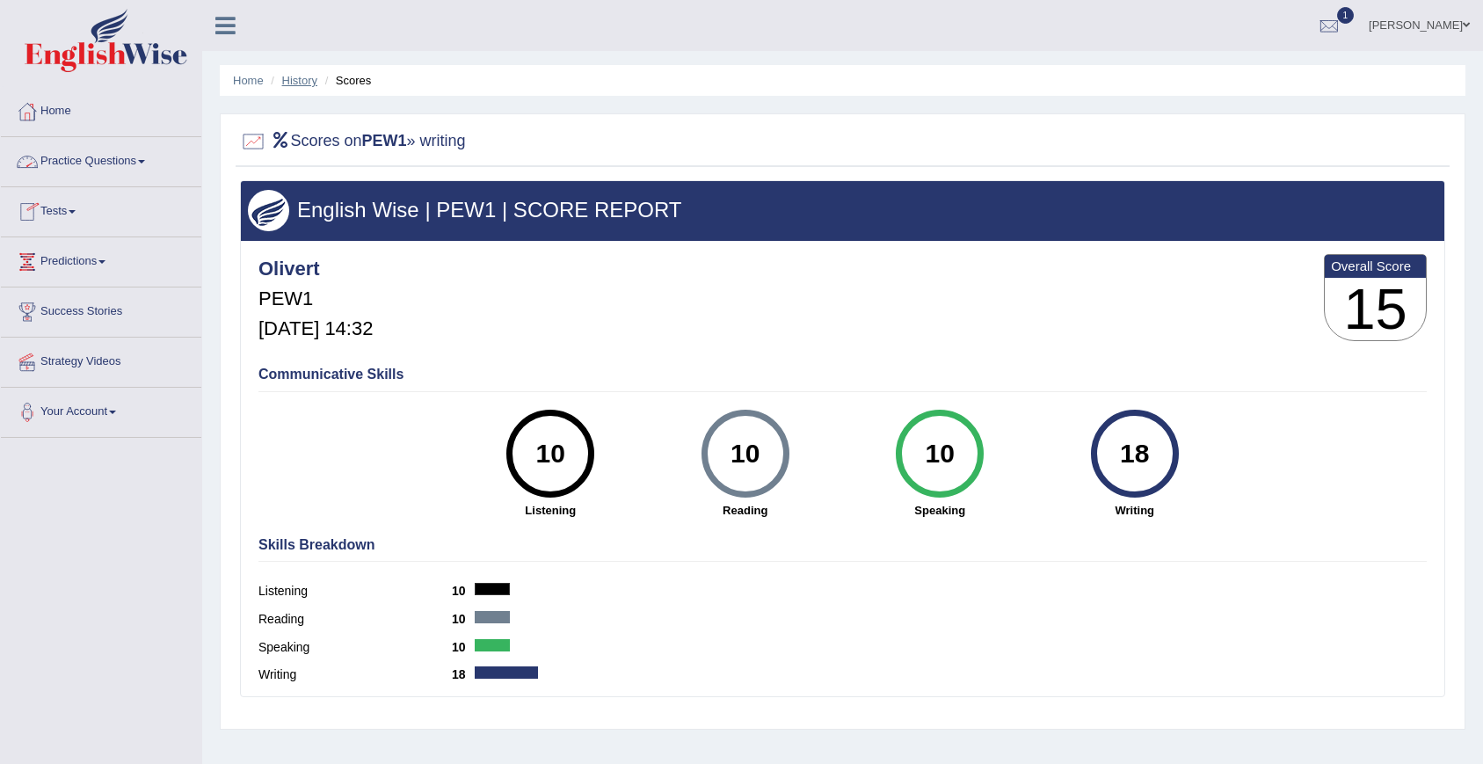
click at [300, 84] on link "History" at bounding box center [299, 80] width 35 height 13
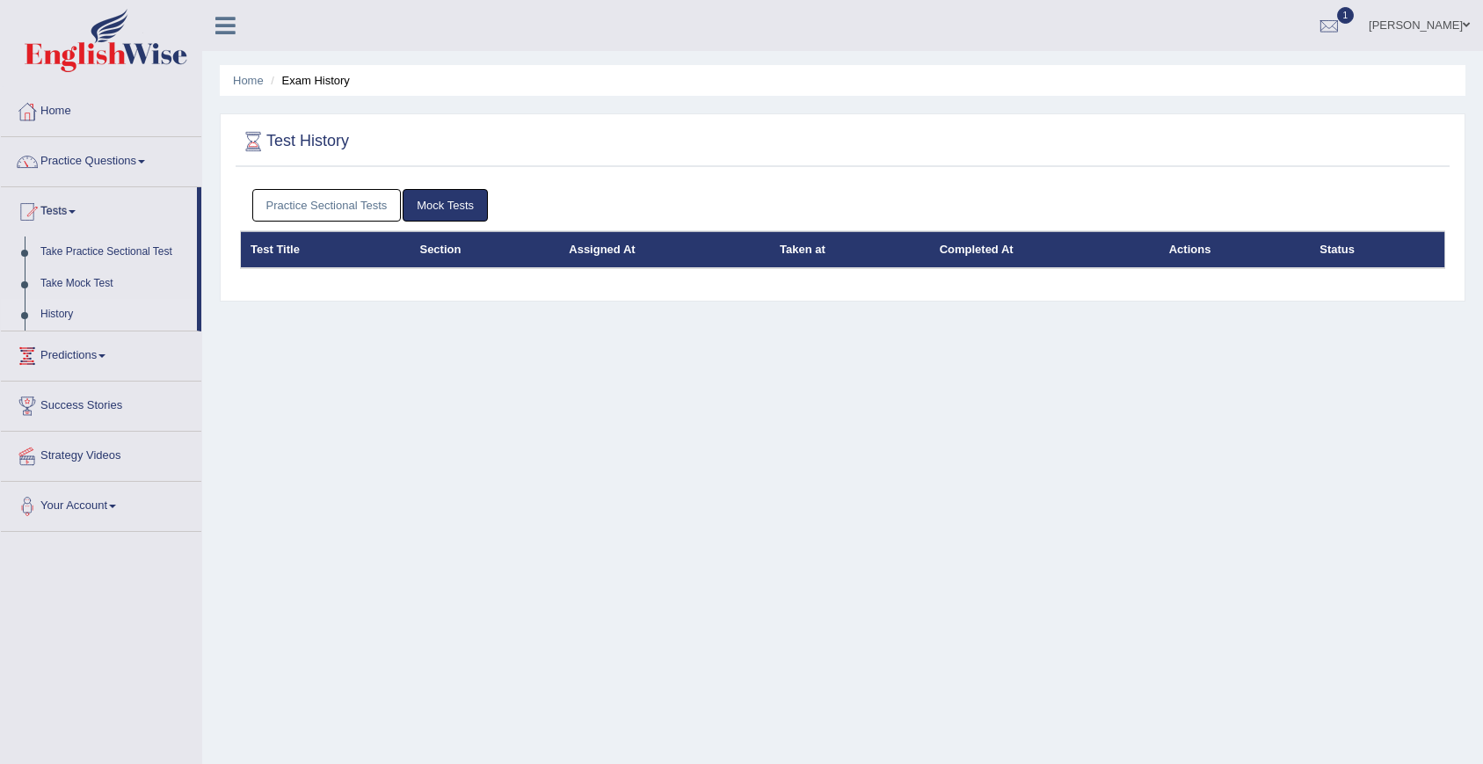
click at [332, 207] on link "Practice Sectional Tests" at bounding box center [326, 205] width 149 height 33
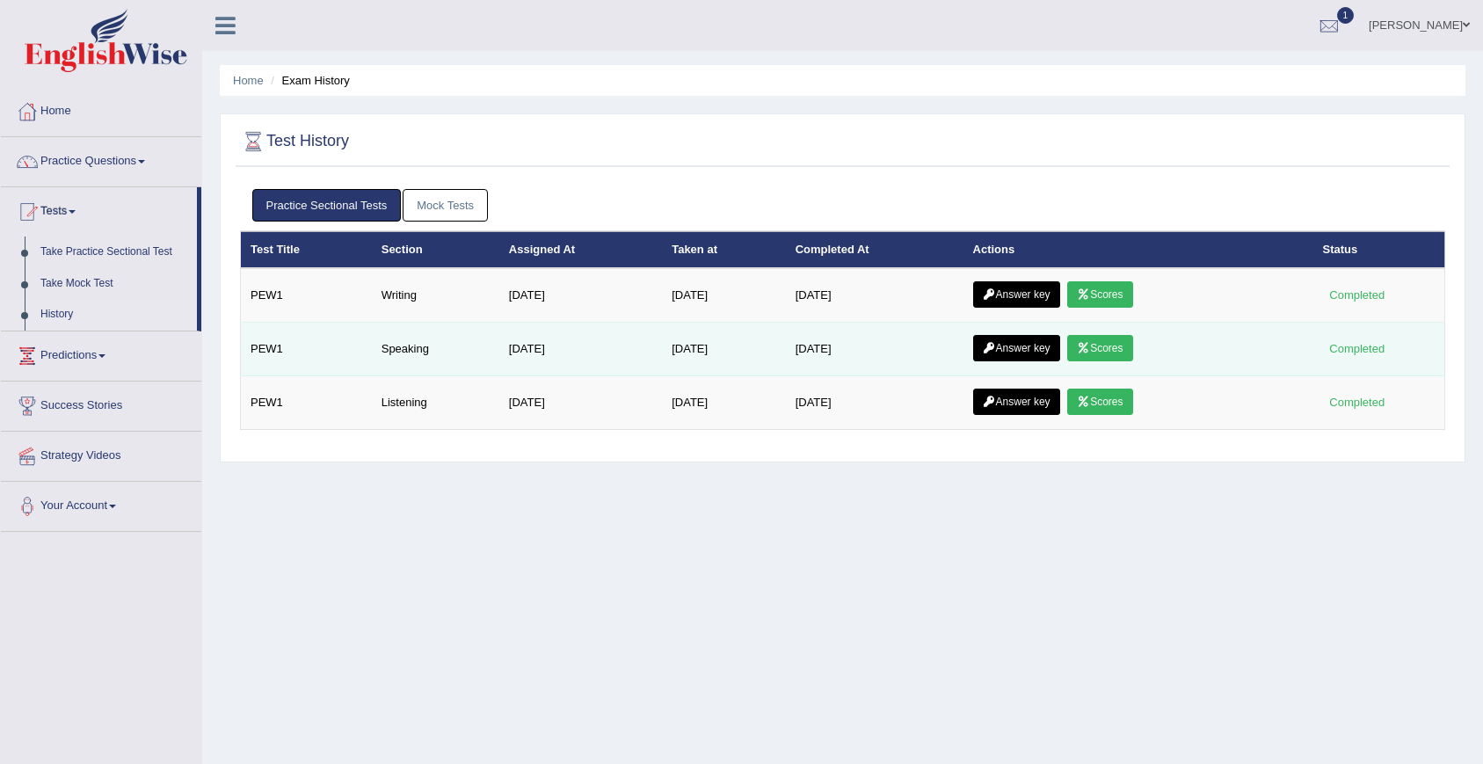
click at [1090, 345] on icon at bounding box center [1083, 348] width 13 height 11
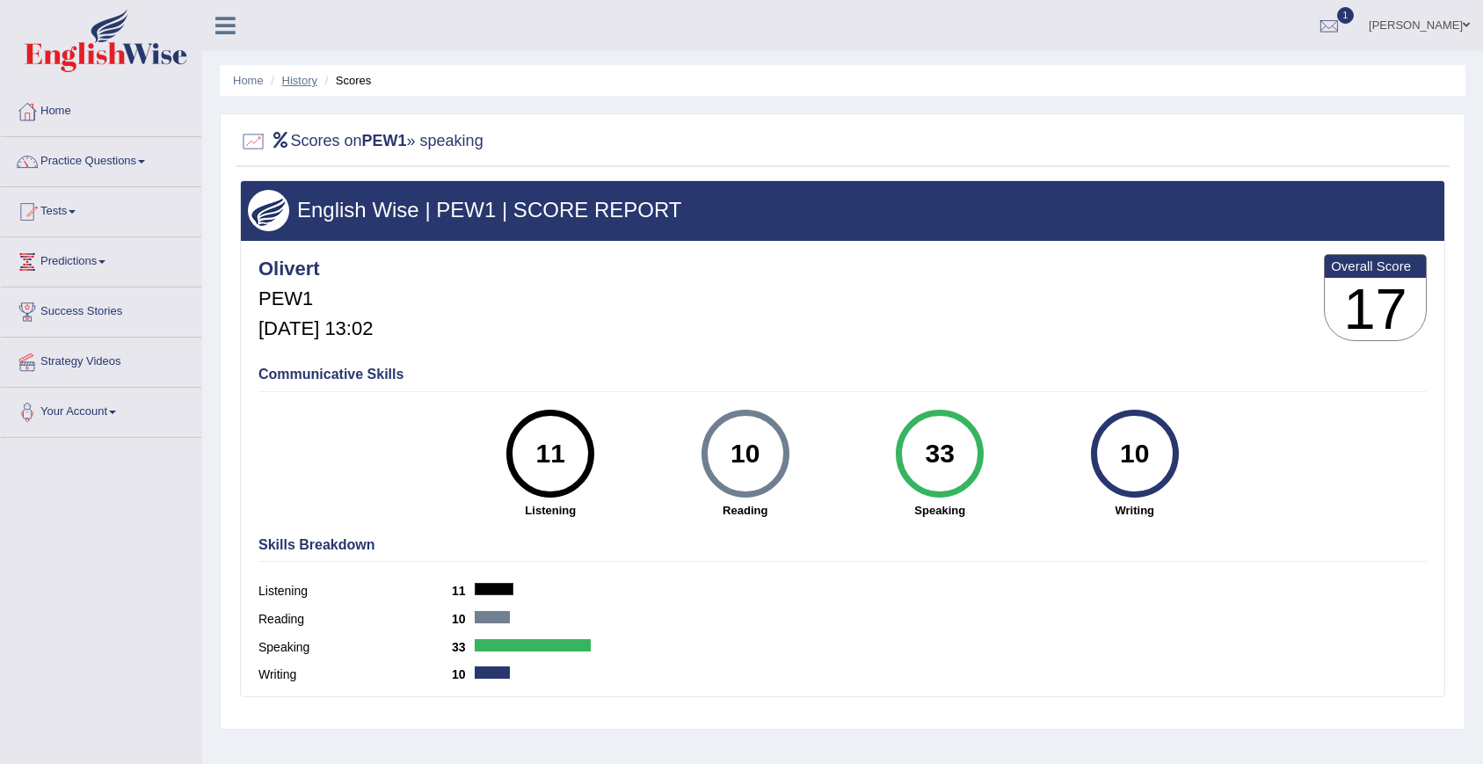
click at [307, 81] on link "History" at bounding box center [299, 80] width 35 height 13
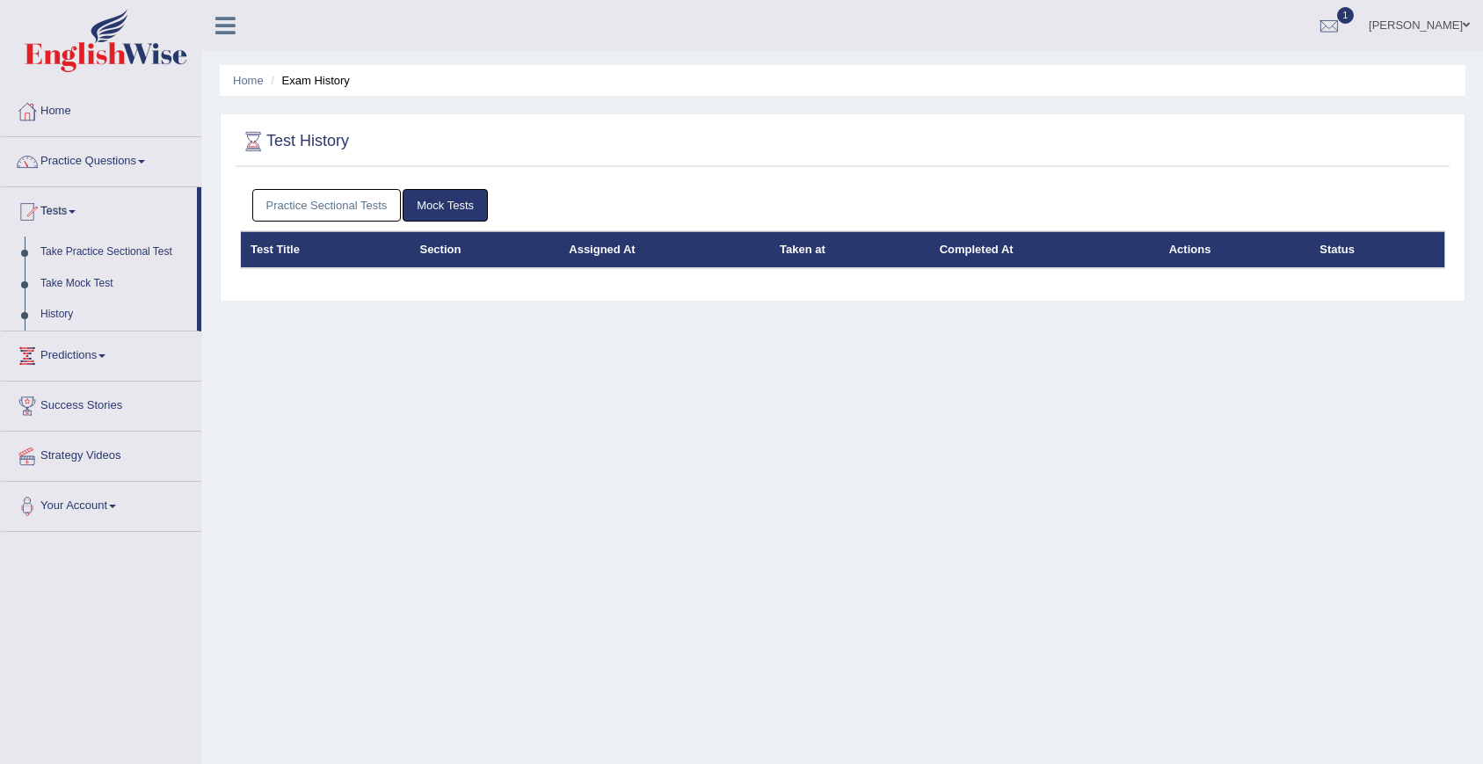
click at [325, 203] on link "Practice Sectional Tests" at bounding box center [326, 205] width 149 height 33
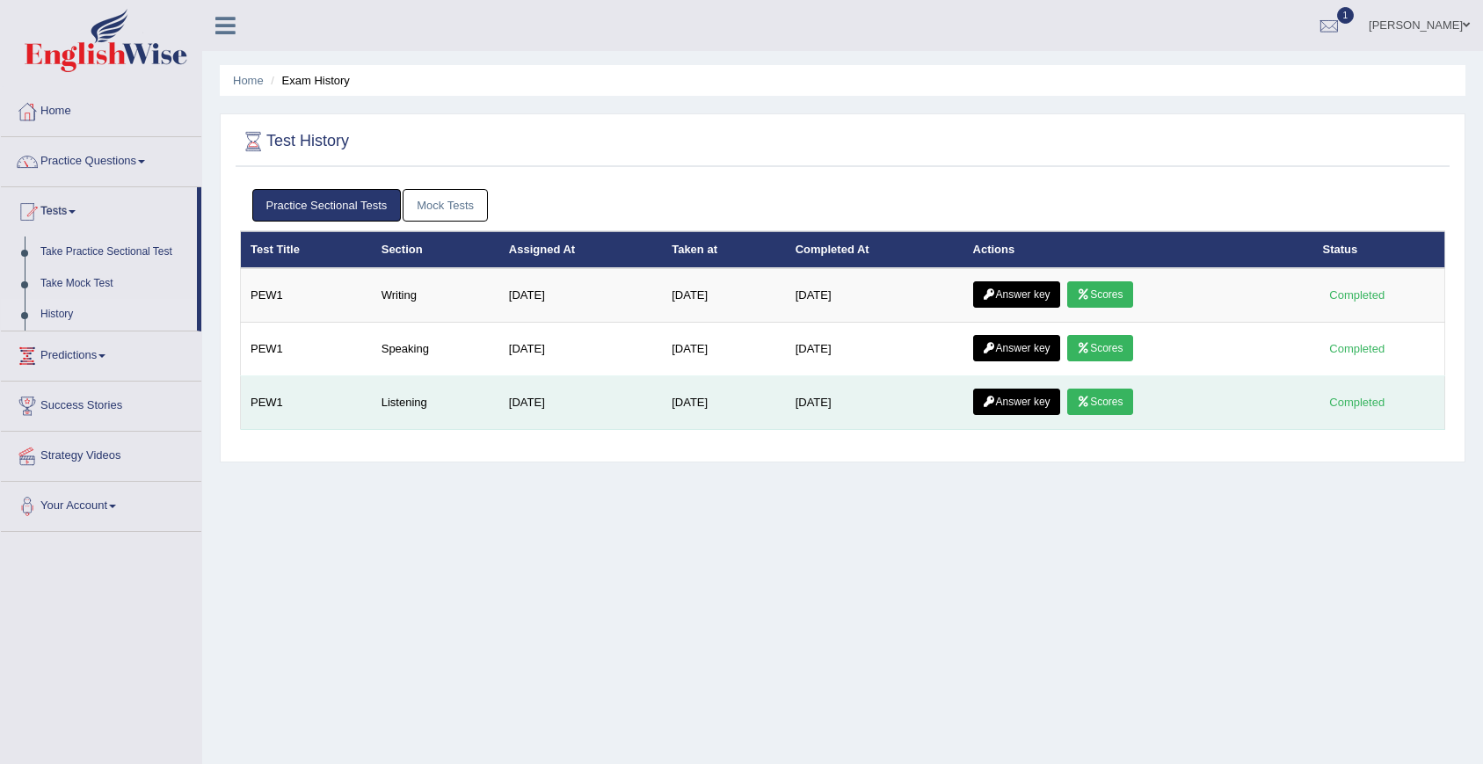
click at [1113, 409] on link "Scores" at bounding box center [1099, 401] width 65 height 26
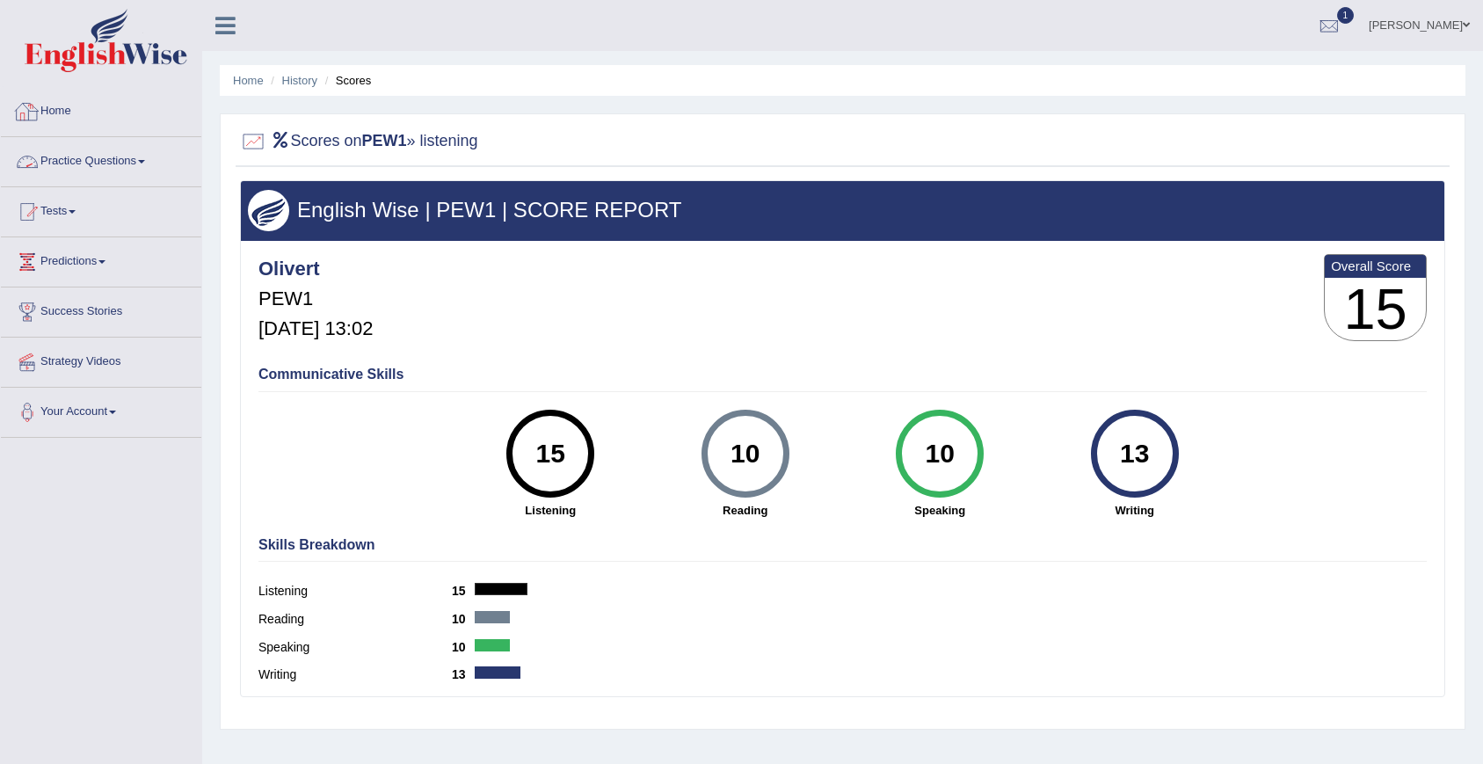
click at [72, 116] on link "Home" at bounding box center [101, 109] width 200 height 44
